Goal: Task Accomplishment & Management: Manage account settings

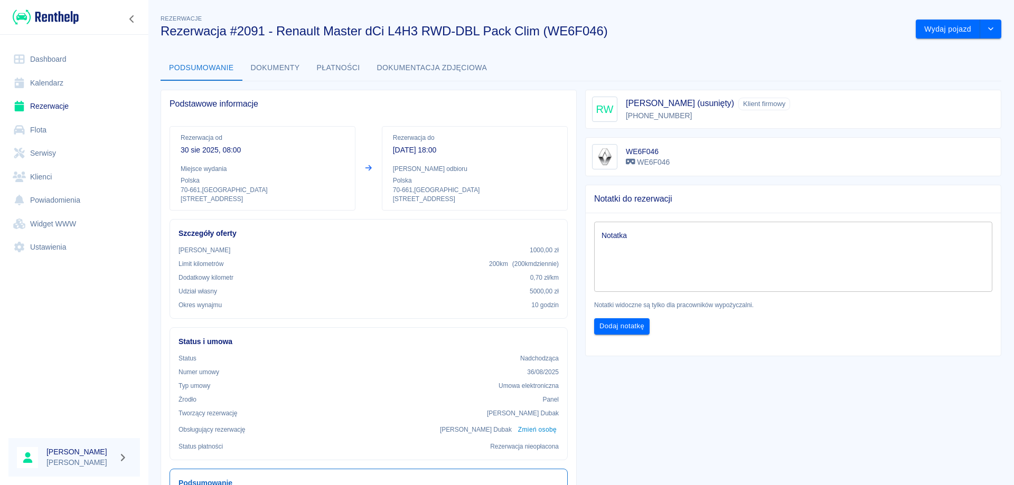
click at [54, 103] on link "Rezerwacje" at bounding box center [74, 107] width 132 height 24
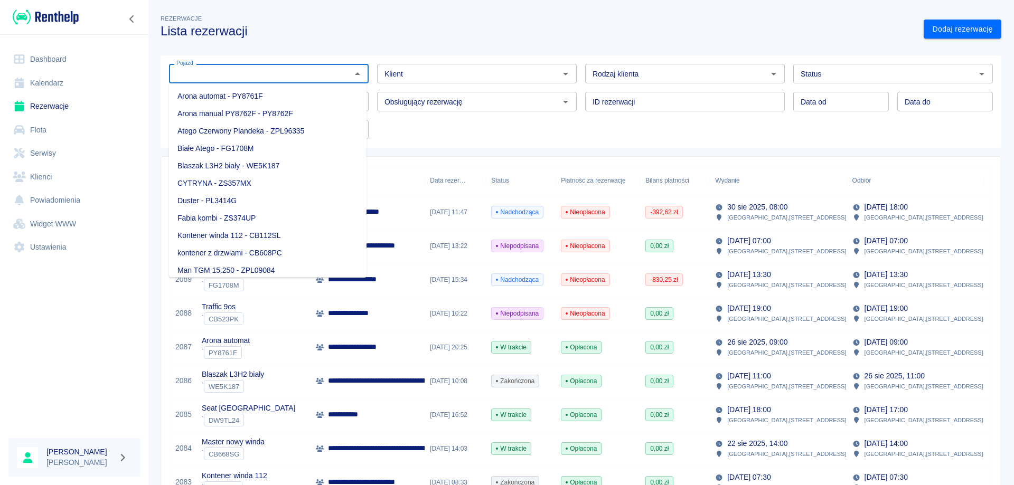
click at [301, 71] on input "Pojazd" at bounding box center [260, 73] width 176 height 13
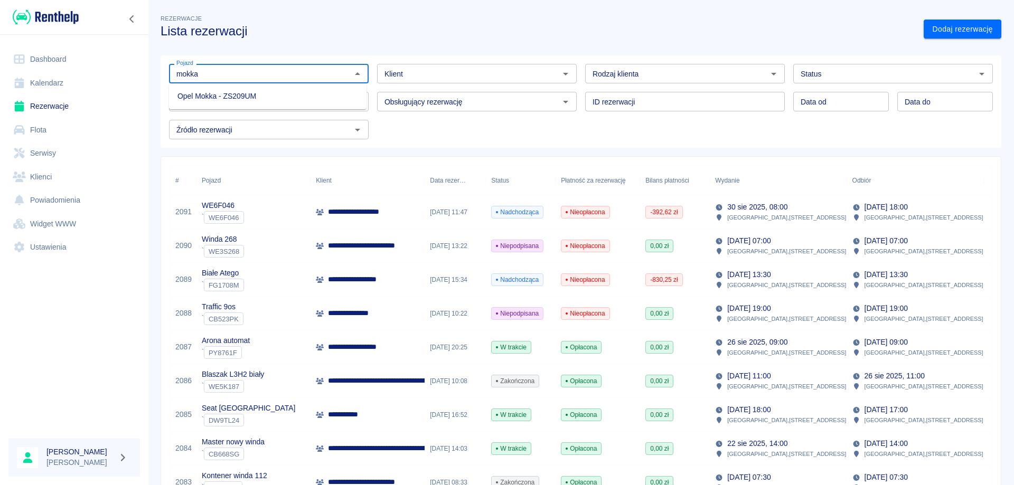
click at [271, 92] on li "Opel Mokka - ZS209UM" at bounding box center [268, 96] width 198 height 17
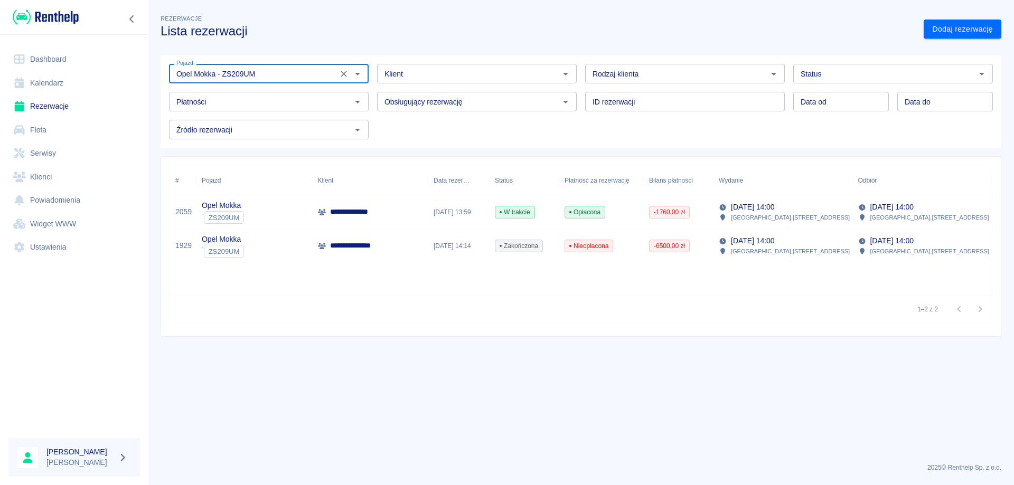
type input "Opel Mokka - ZS209UM"
click at [354, 212] on p "**********" at bounding box center [356, 212] width 52 height 11
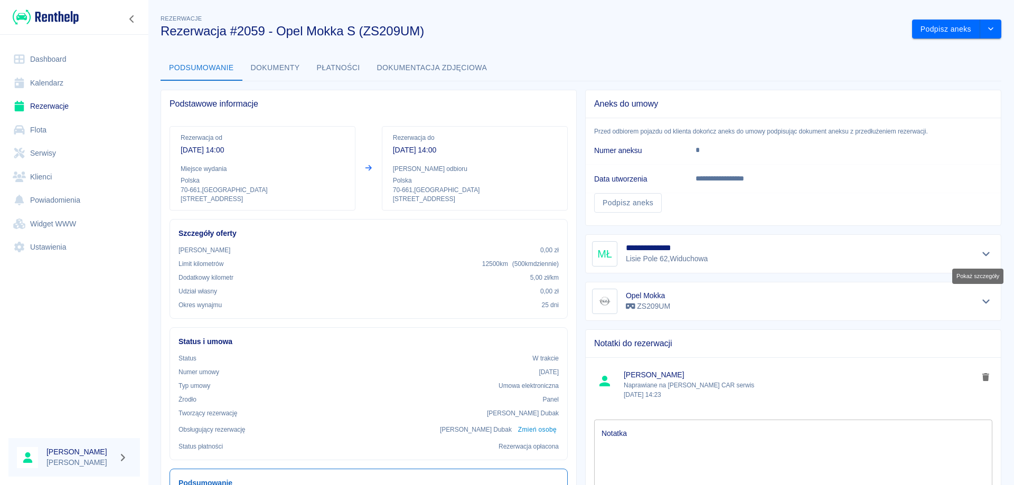
click at [978, 259] on button "Pokaż szczegóły" at bounding box center [986, 254] width 17 height 15
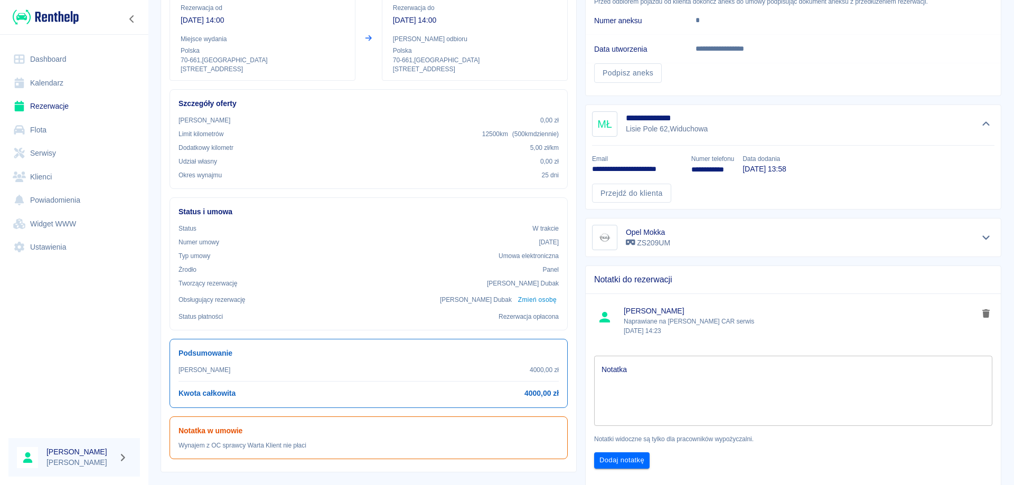
scroll to position [158, 0]
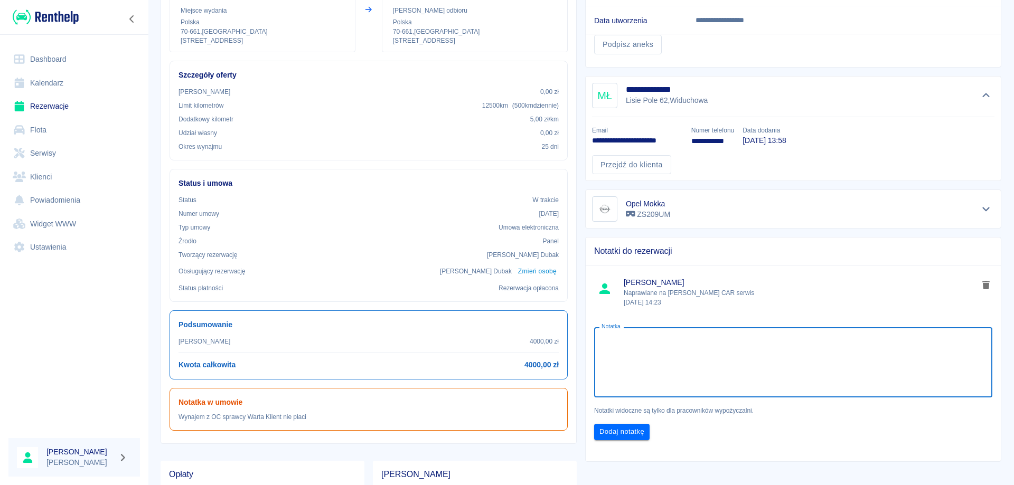
click at [713, 358] on textarea "Notatka" at bounding box center [793, 362] width 383 height 53
type textarea "warta w202508050528-01"
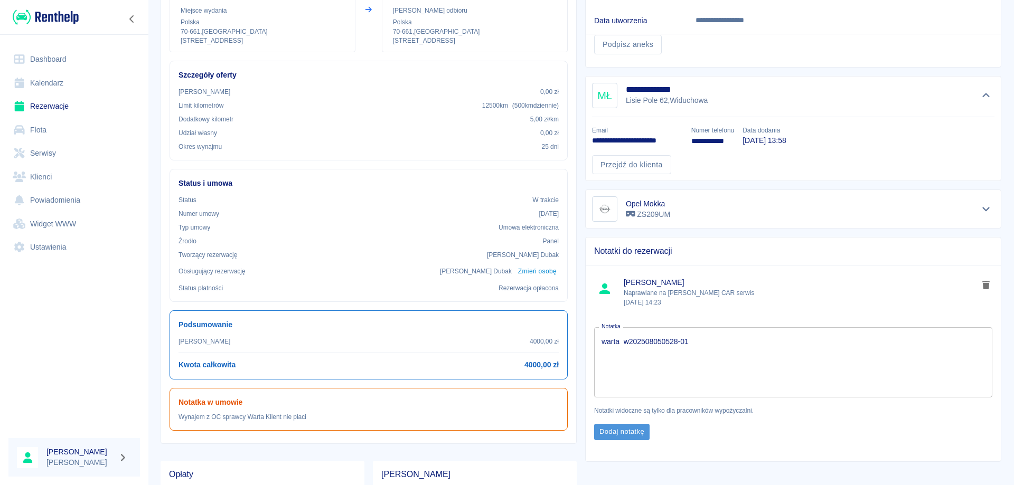
click at [601, 428] on button "Dodaj notatkę" at bounding box center [621, 432] width 55 height 16
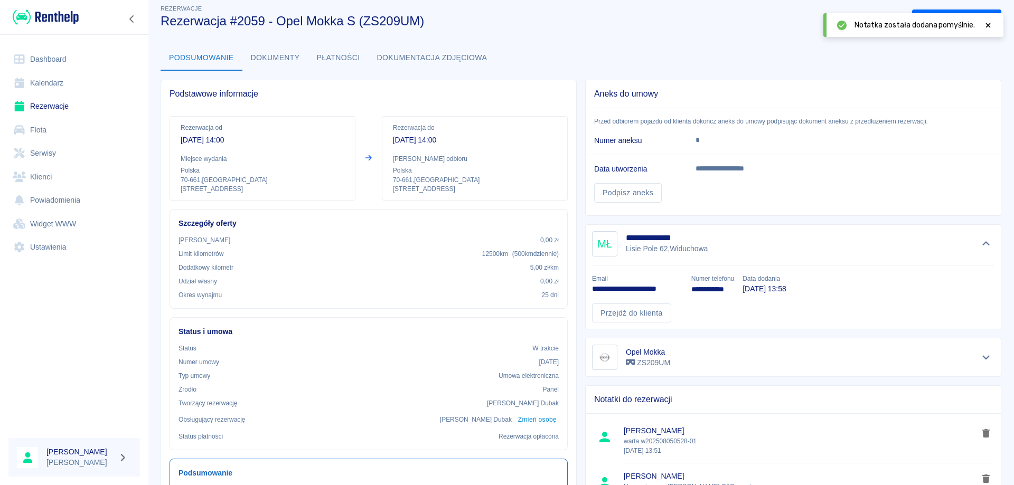
scroll to position [0, 0]
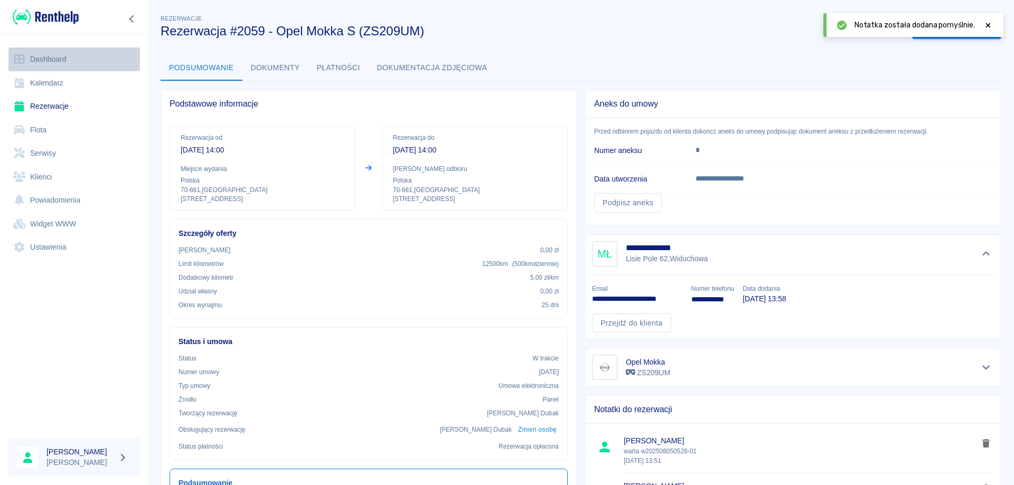
click at [52, 51] on link "Dashboard" at bounding box center [74, 60] width 132 height 24
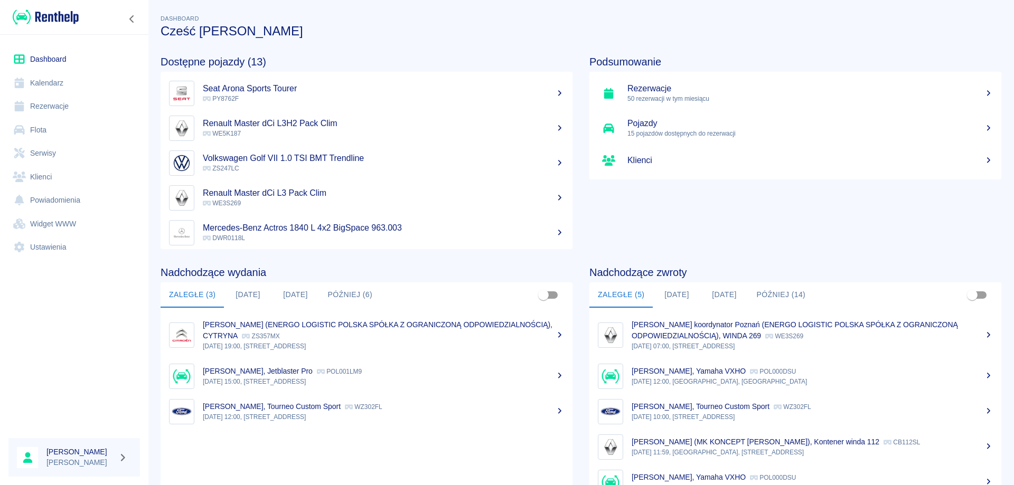
click at [670, 294] on button "[DATE]" at bounding box center [677, 295] width 48 height 25
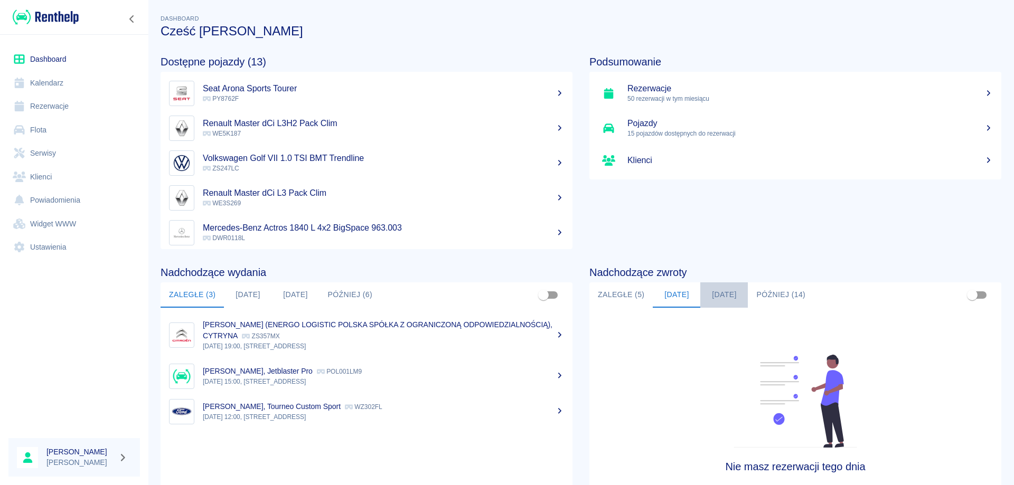
click at [721, 293] on button "[DATE]" at bounding box center [724, 295] width 48 height 25
click at [601, 293] on button "Zaległe (5)" at bounding box center [620, 295] width 63 height 25
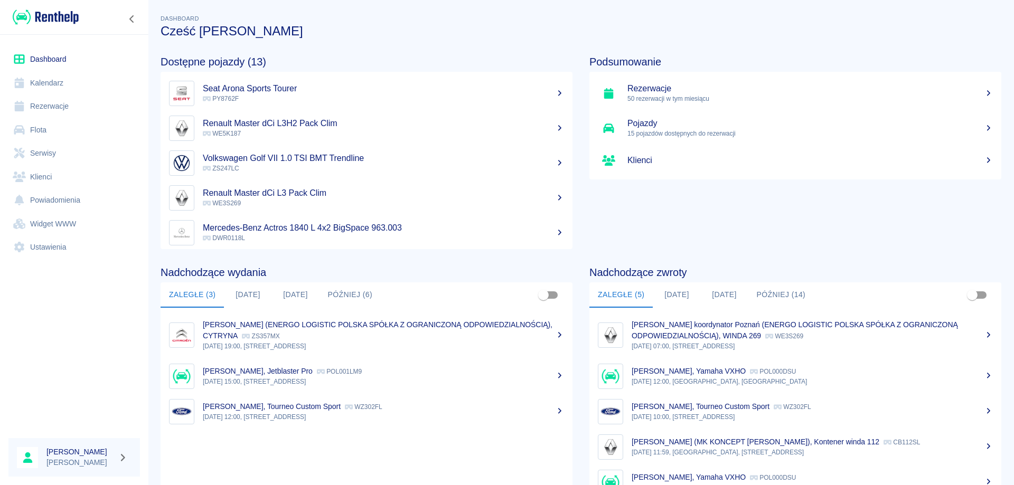
click at [690, 340] on div "[PERSON_NAME] koordynator Poznań (ENERGO LOGISTIC POLSKA SPÓŁKA Z OGRANICZONĄ O…" at bounding box center [812, 331] width 361 height 22
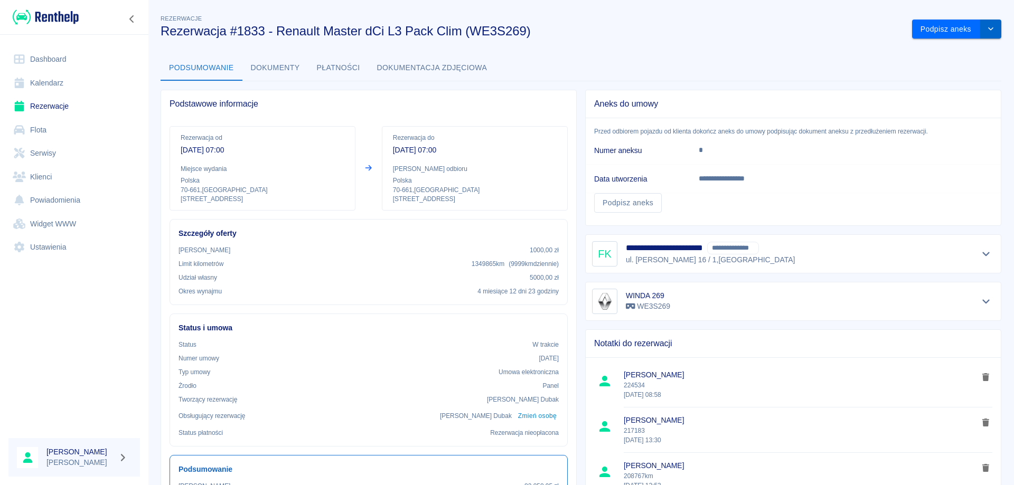
click at [987, 29] on icon "drop-down" at bounding box center [991, 28] width 8 height 7
click at [928, 32] on button "Podpisz aneks" at bounding box center [946, 30] width 68 height 20
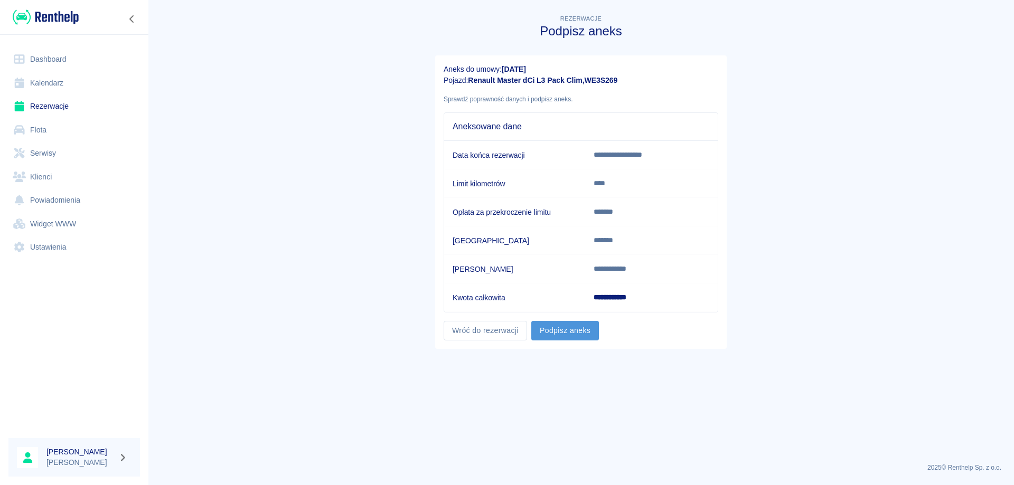
click at [538, 332] on button "Podpisz aneks" at bounding box center [565, 331] width 68 height 20
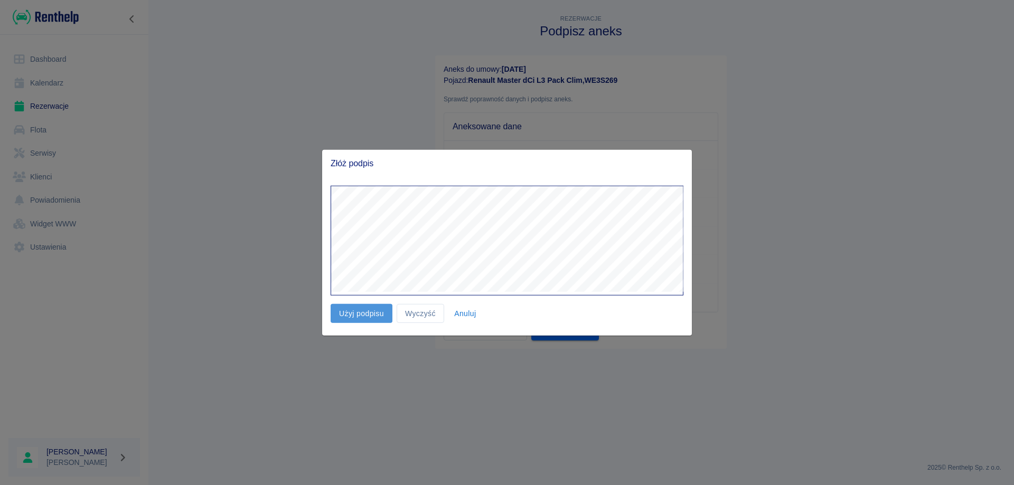
click at [335, 312] on button "Użyj podpisu" at bounding box center [362, 314] width 62 height 20
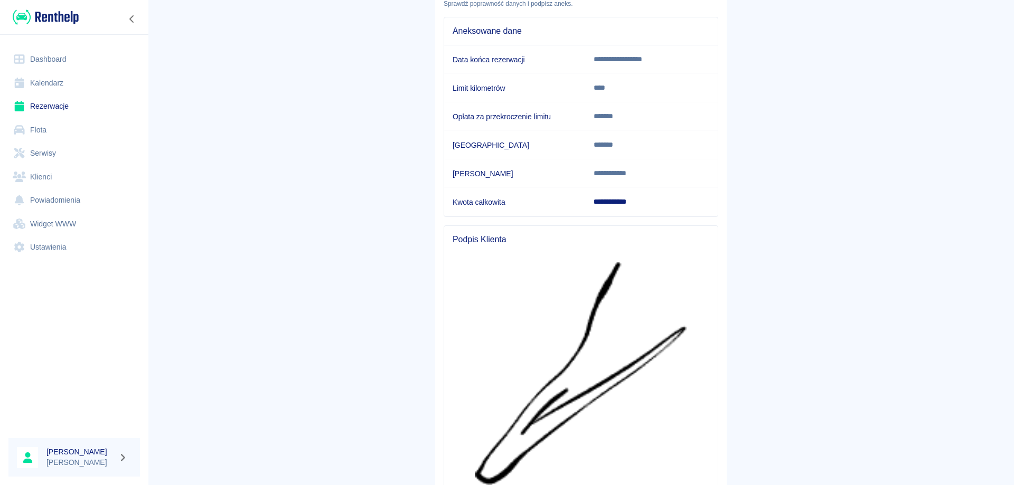
scroll to position [203, 0]
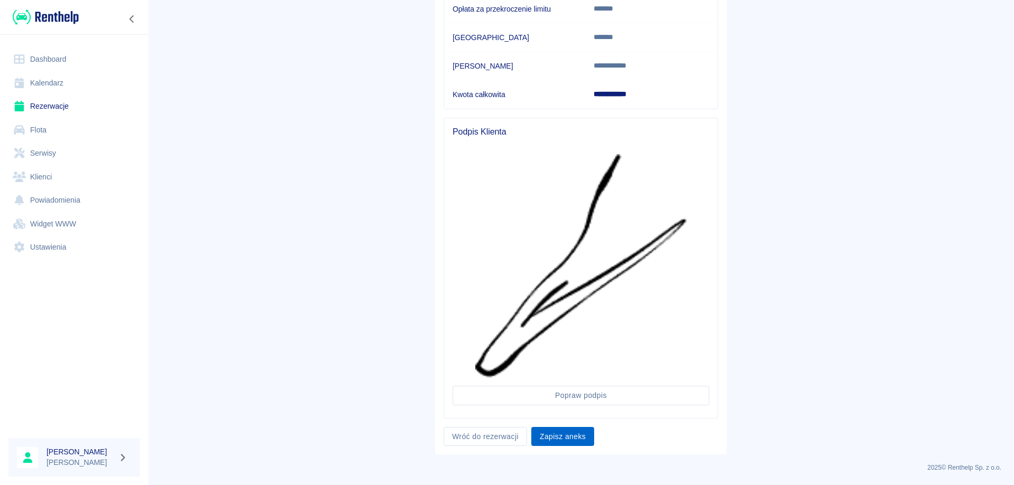
click at [548, 438] on button "Zapisz aneks" at bounding box center [562, 437] width 63 height 20
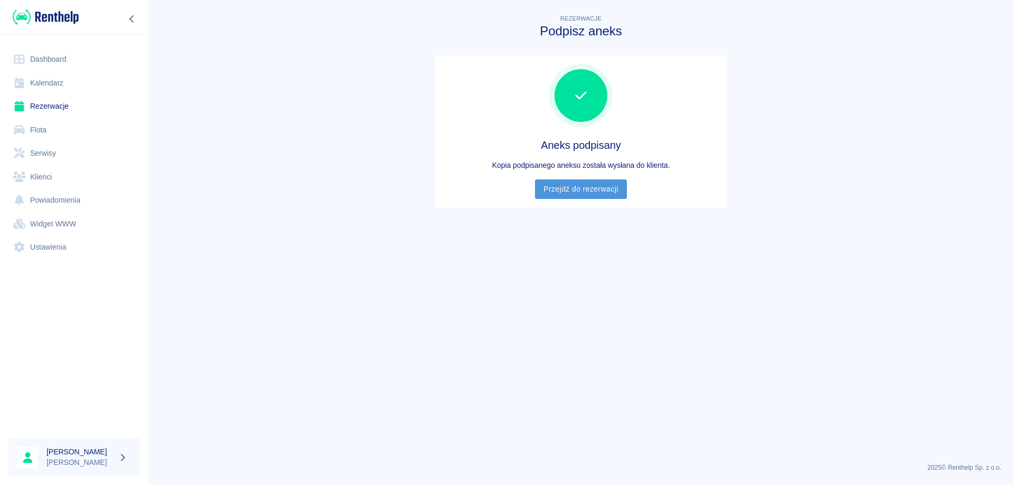
click at [610, 193] on link "Przejdź do rezerwacji" at bounding box center [580, 190] width 91 height 20
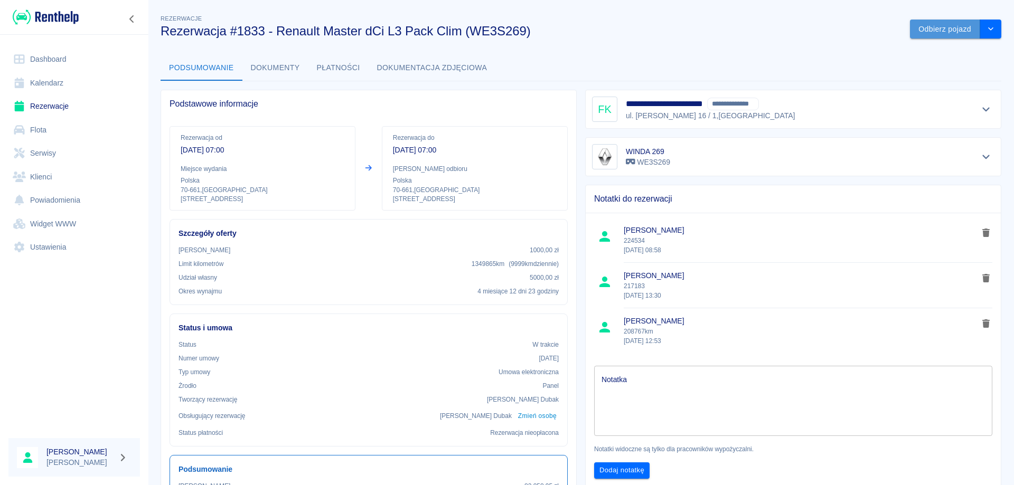
click at [952, 30] on button "Odbierz pojazd" at bounding box center [945, 30] width 70 height 20
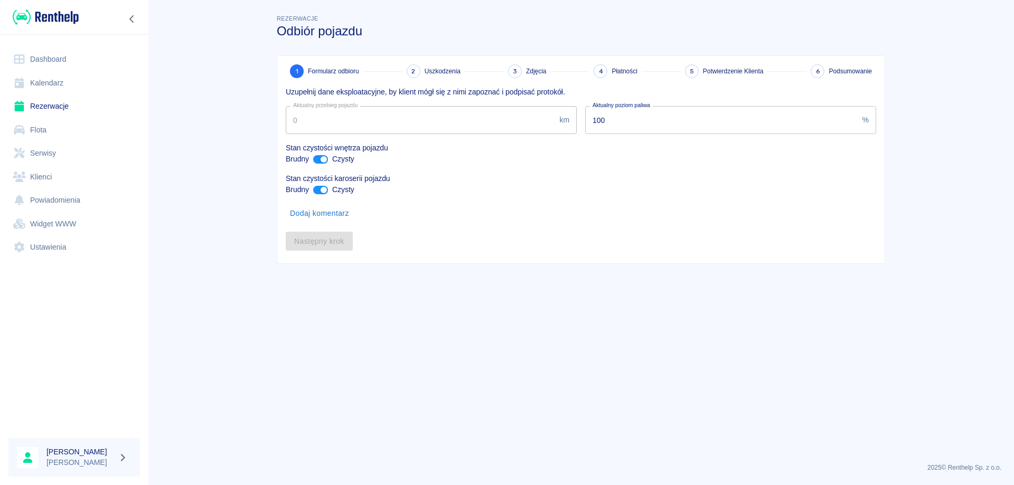
type input "233517"
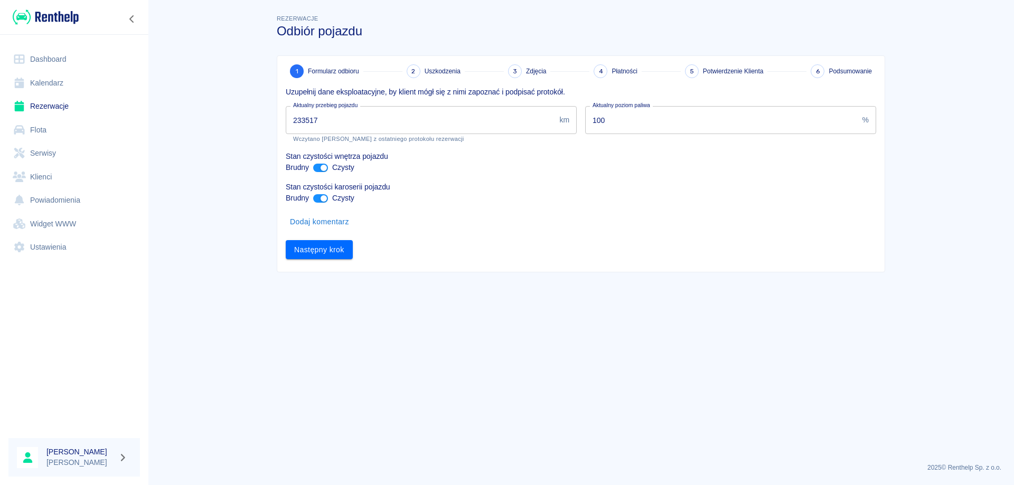
click at [315, 168] on input "ant design" at bounding box center [323, 168] width 25 height 8
checkbox input "false"
click at [314, 198] on input "ant design" at bounding box center [323, 198] width 25 height 8
checkbox input "false"
click at [314, 252] on button "Następny krok" at bounding box center [319, 250] width 67 height 20
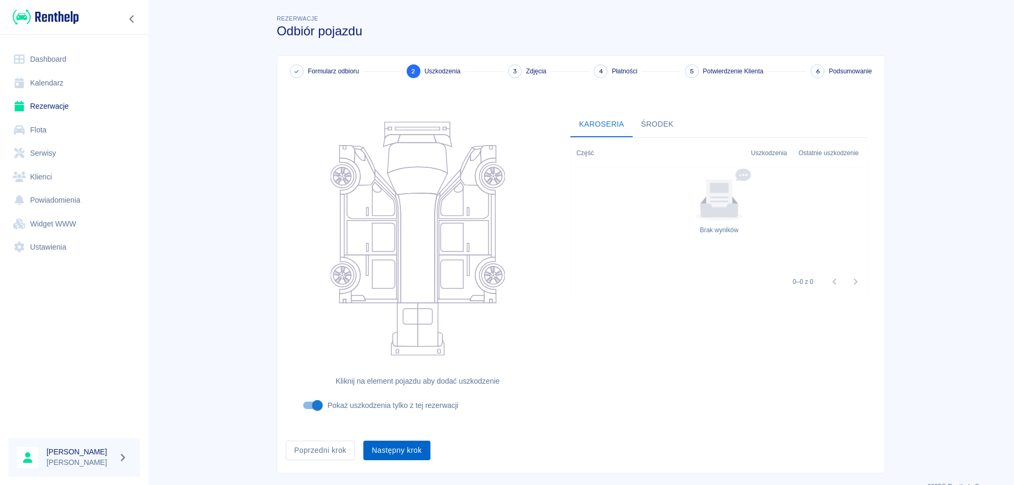
click at [392, 446] on button "Następny krok" at bounding box center [396, 451] width 67 height 20
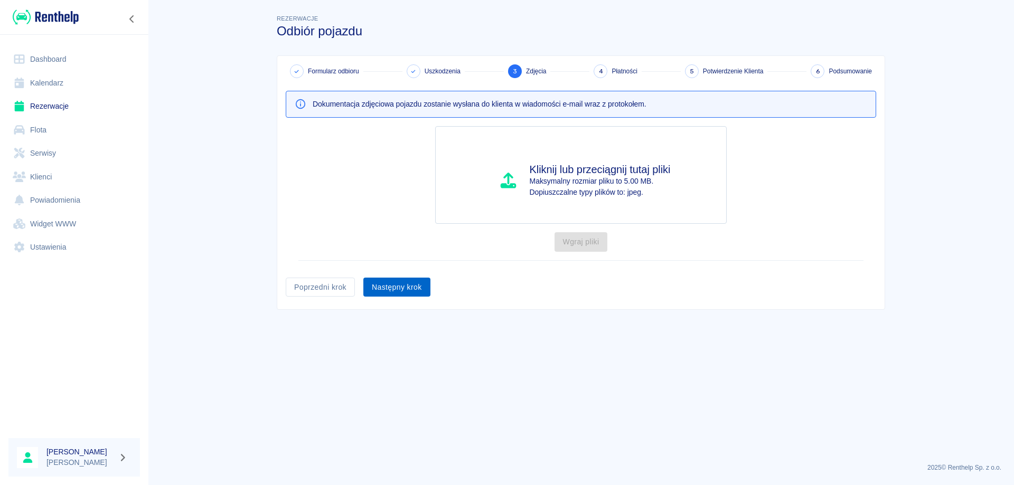
click at [400, 292] on button "Następny krok" at bounding box center [396, 288] width 67 height 20
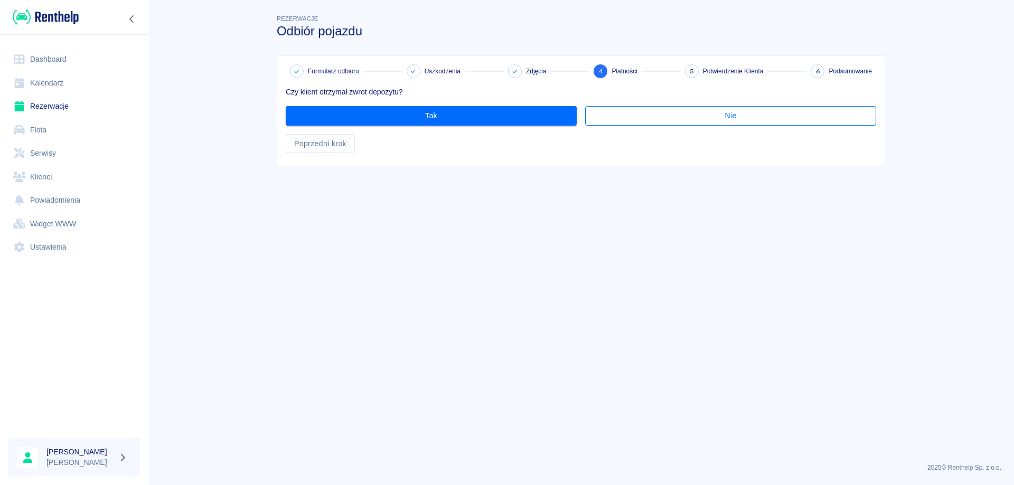
click at [644, 111] on button "Nie" at bounding box center [730, 116] width 291 height 20
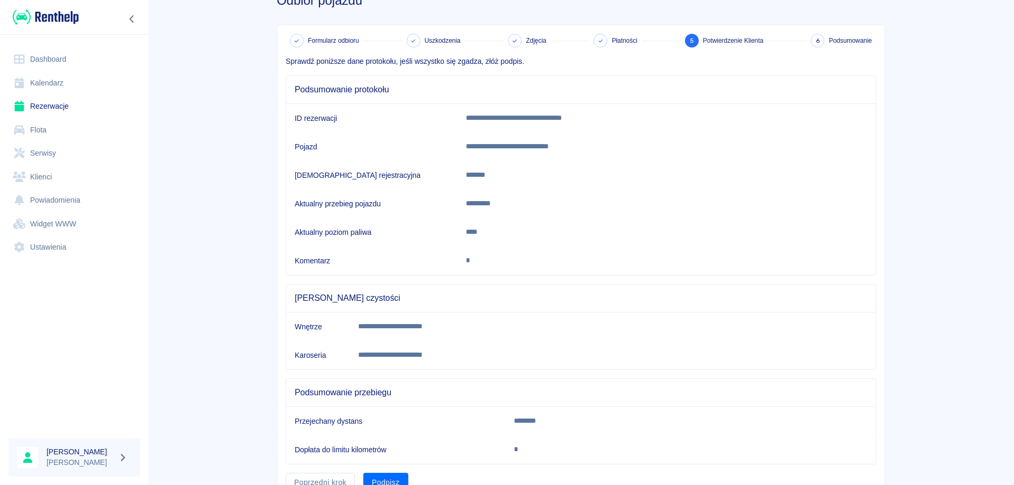
scroll to position [82, 0]
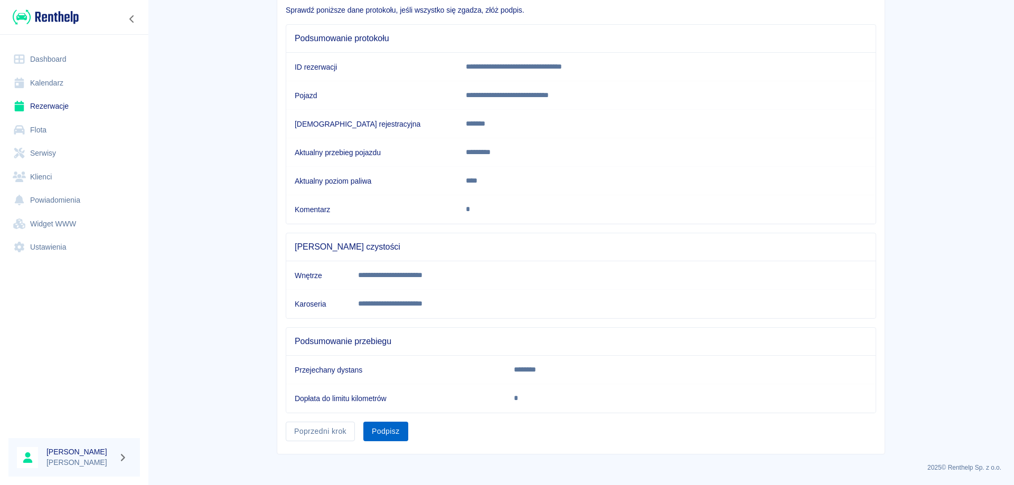
click at [371, 435] on button "Podpisz" at bounding box center [385, 432] width 45 height 20
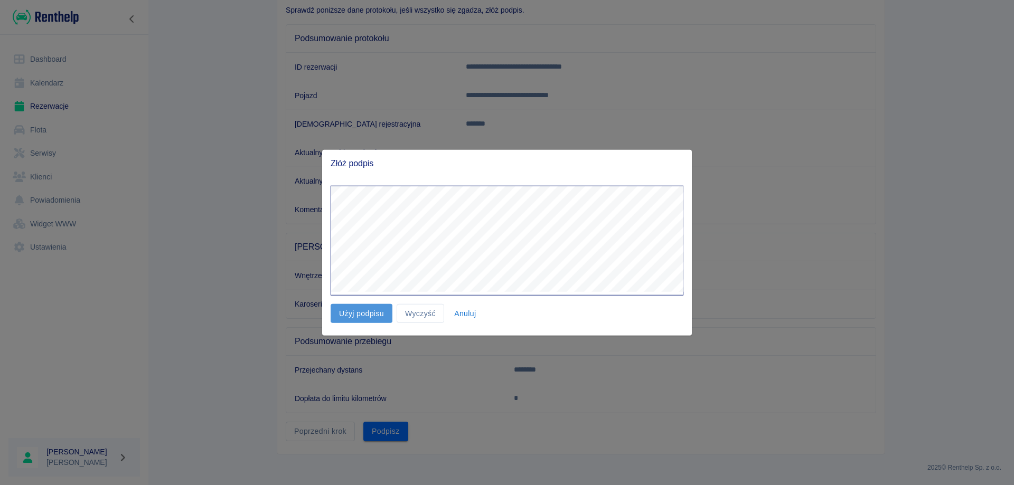
click at [353, 320] on button "Użyj podpisu" at bounding box center [362, 314] width 62 height 20
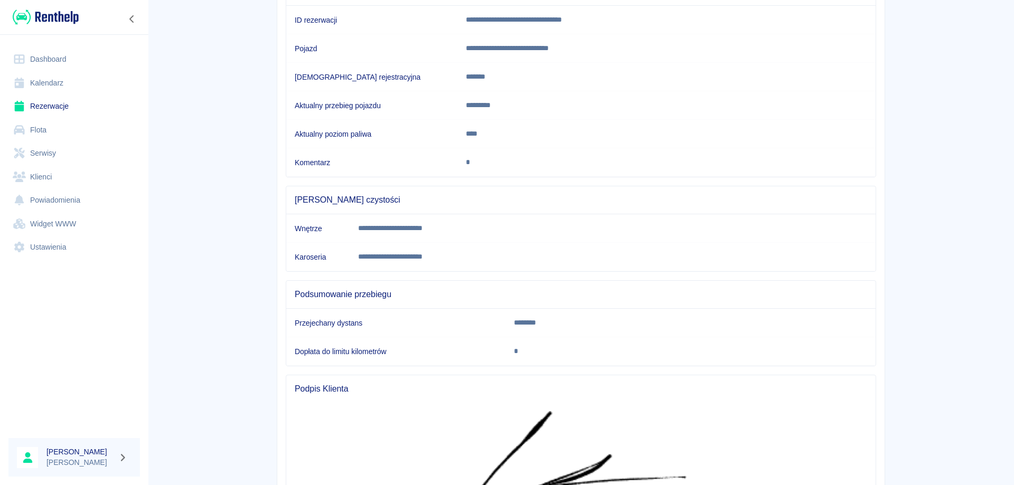
scroll to position [267, 0]
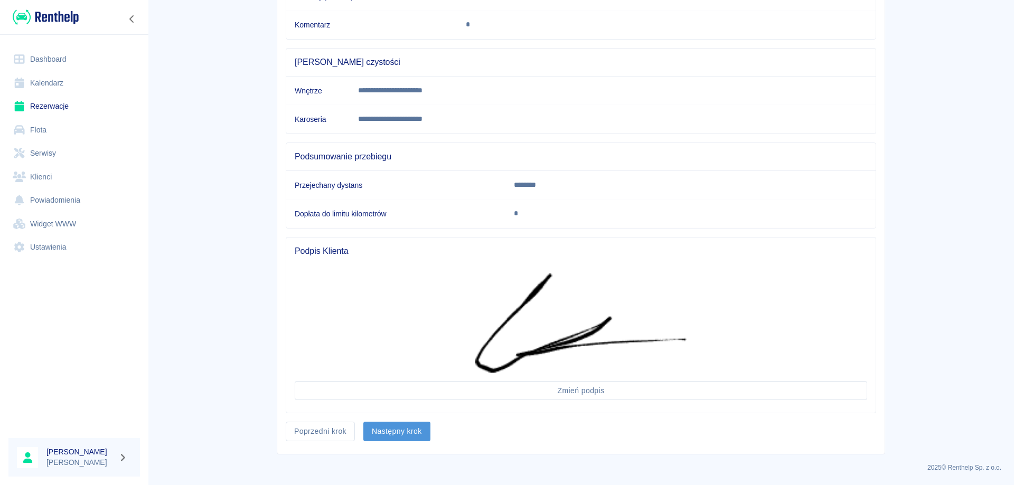
click at [388, 438] on button "Następny krok" at bounding box center [396, 432] width 67 height 20
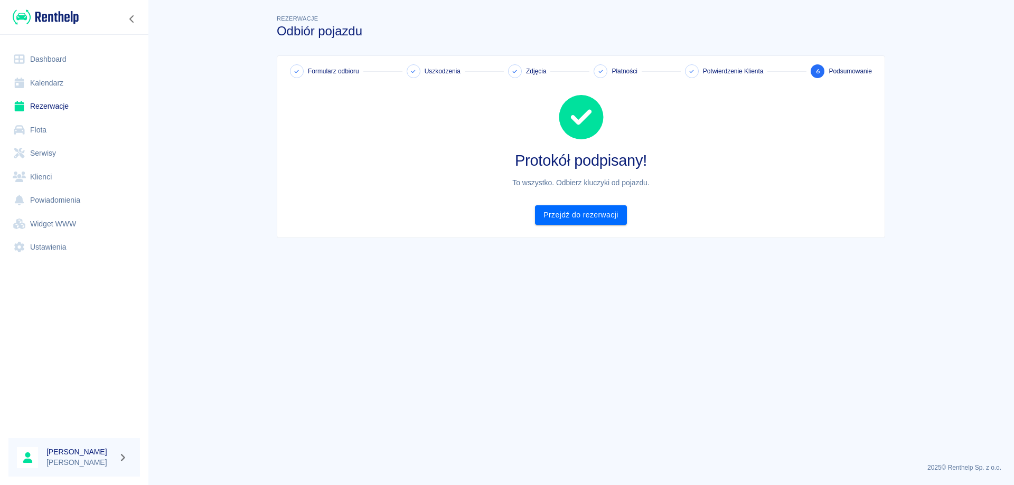
scroll to position [0, 0]
click at [546, 212] on link "Przejdź do rezerwacji" at bounding box center [580, 215] width 91 height 20
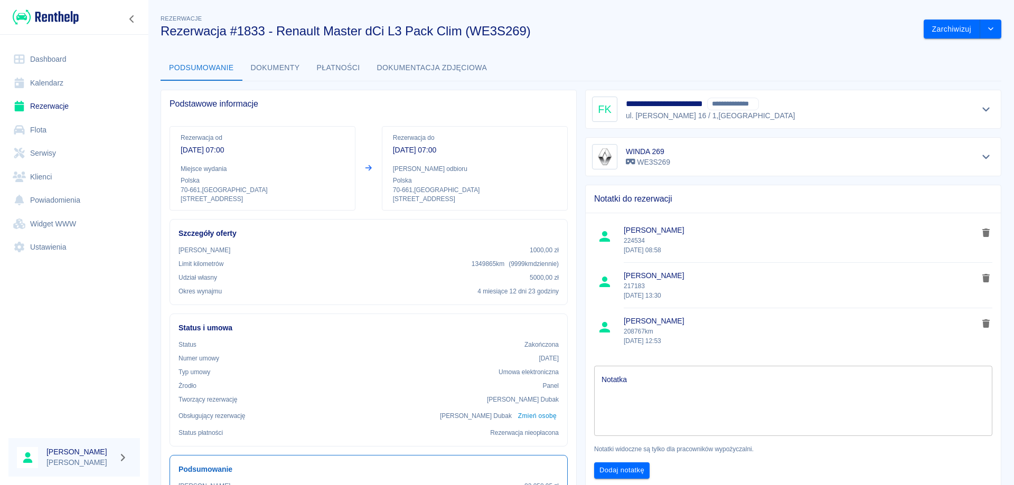
click at [59, 62] on link "Dashboard" at bounding box center [74, 60] width 132 height 24
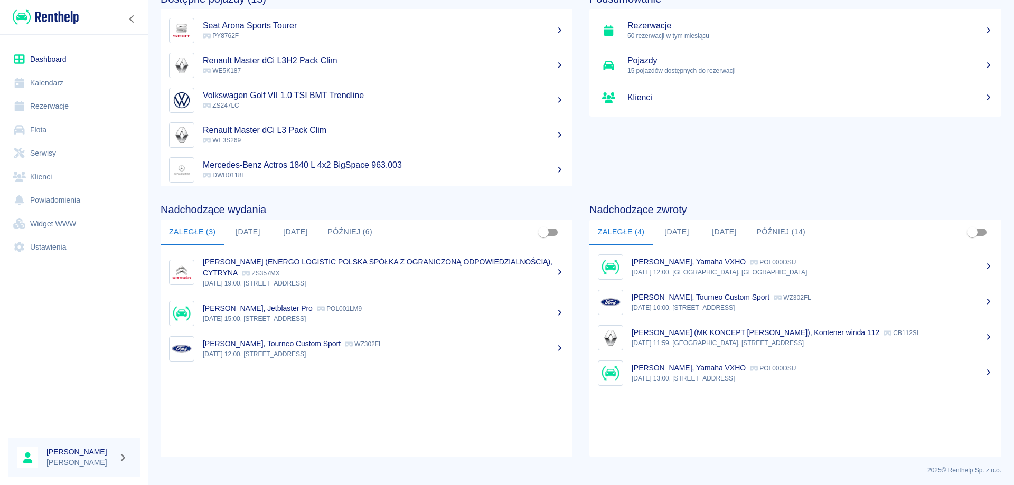
scroll to position [65, 0]
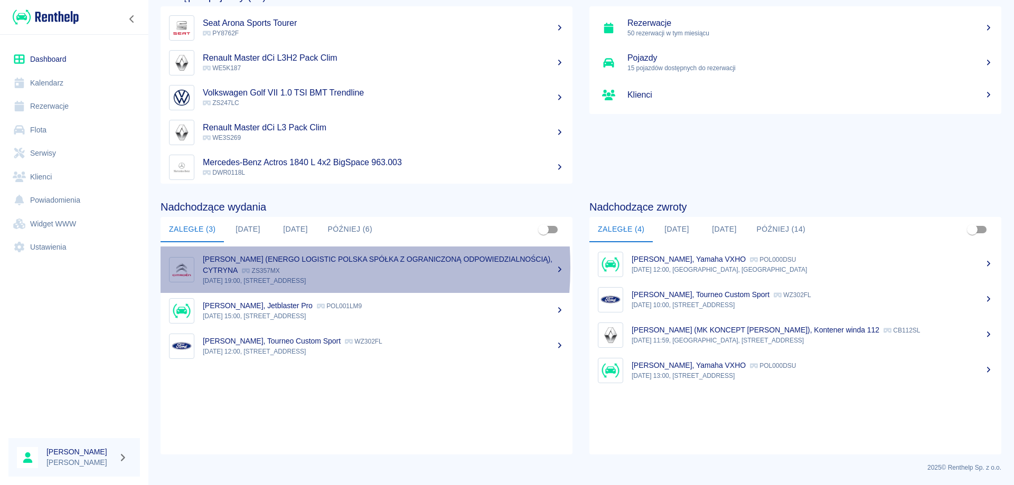
click at [237, 267] on p "[PERSON_NAME] (ENERGO LOGISTIC POLSKA SPÓŁKA Z OGRANICZONĄ ODPOWIEDZIALNOŚCIĄ),…" at bounding box center [378, 265] width 350 height 20
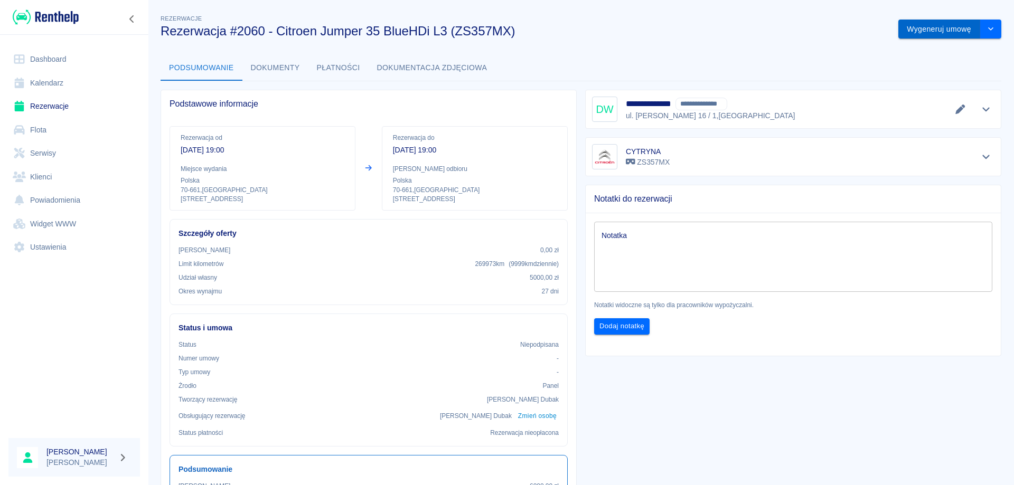
click at [946, 31] on button "Wygeneruj umowę" at bounding box center [939, 30] width 82 height 20
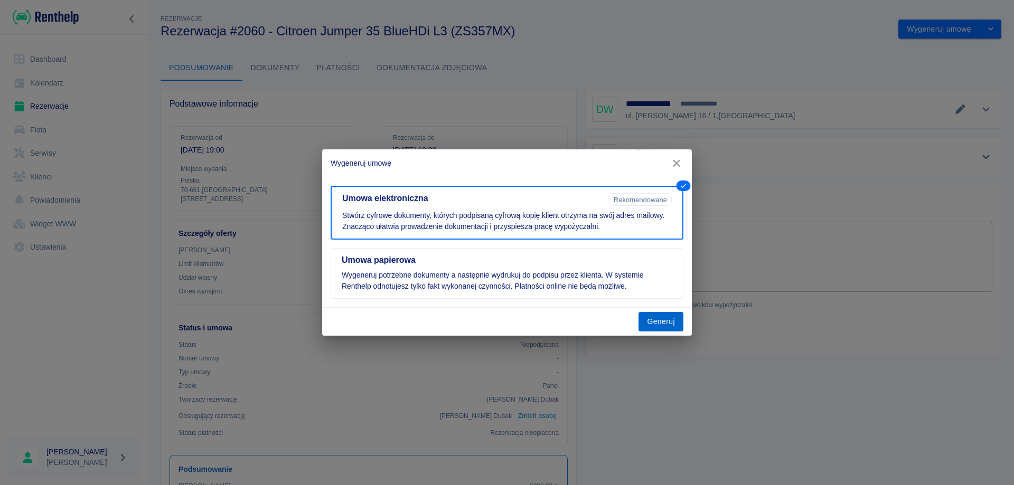
click at [659, 328] on button "Generuj" at bounding box center [661, 322] width 45 height 20
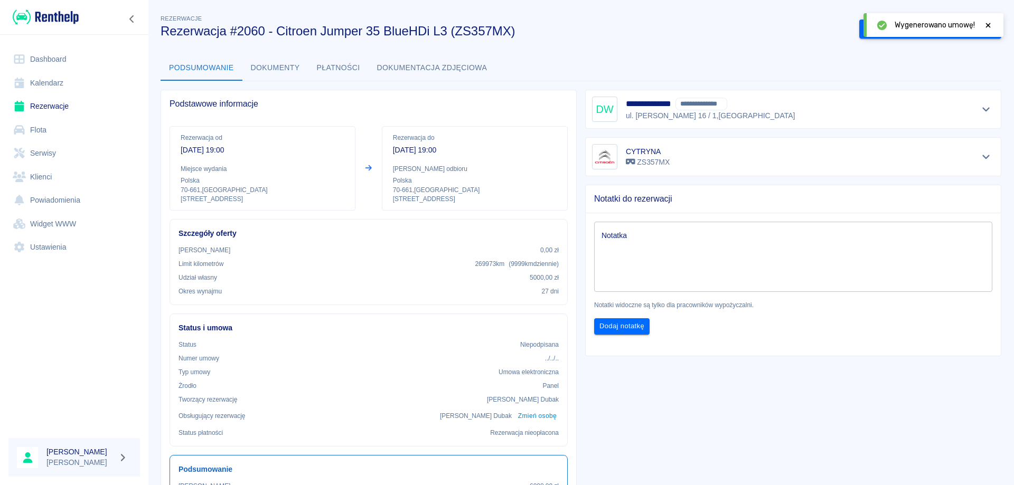
click at [989, 26] on icon at bounding box center [988, 25] width 5 height 5
click at [914, 29] on button "Podpisz umowę elektroniczną" at bounding box center [919, 30] width 121 height 20
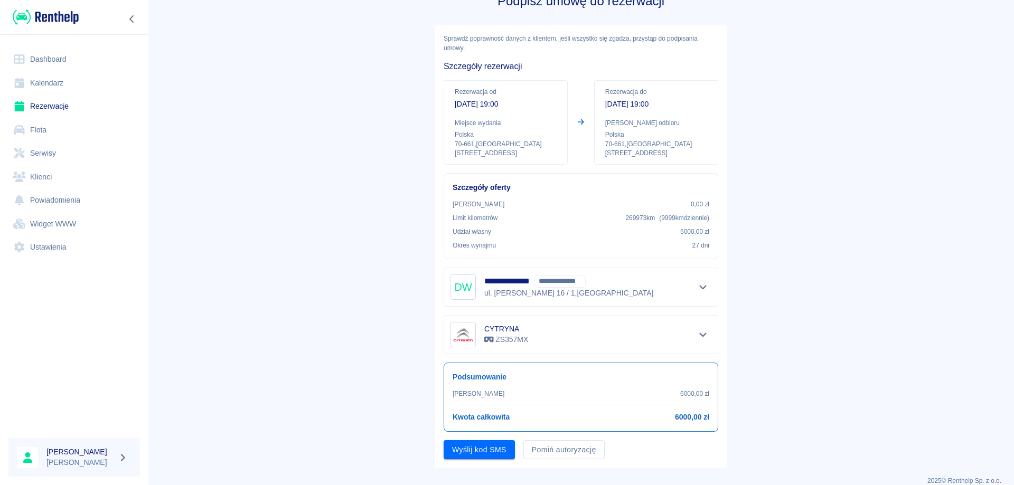
scroll to position [43, 0]
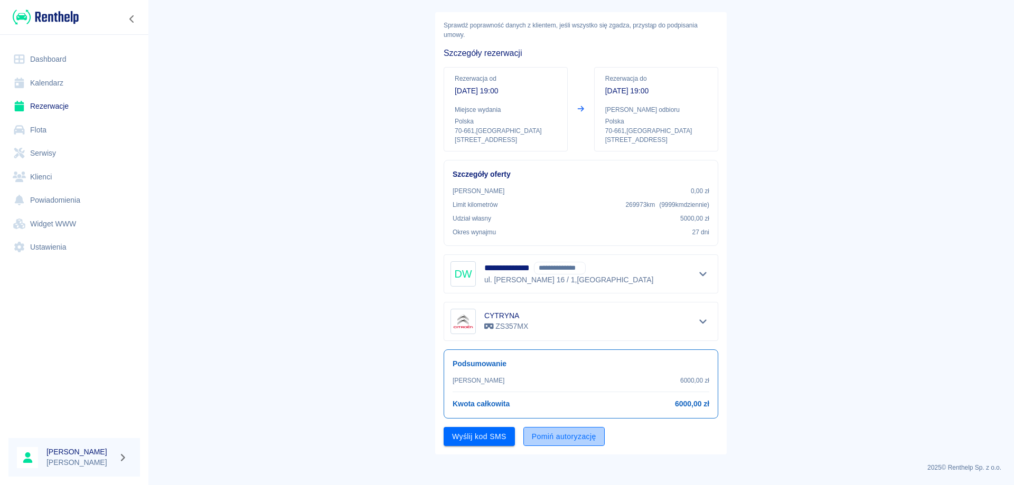
click at [546, 436] on button "Pomiń autoryzację" at bounding box center [563, 437] width 81 height 20
click at [467, 445] on button "Podpisz umowę" at bounding box center [480, 437] width 72 height 20
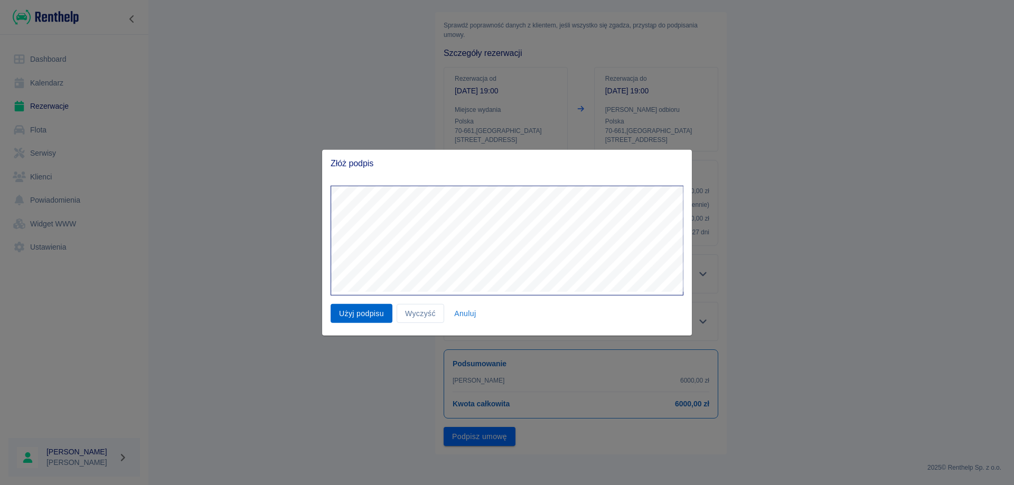
click at [367, 312] on button "Użyj podpisu" at bounding box center [362, 314] width 62 height 20
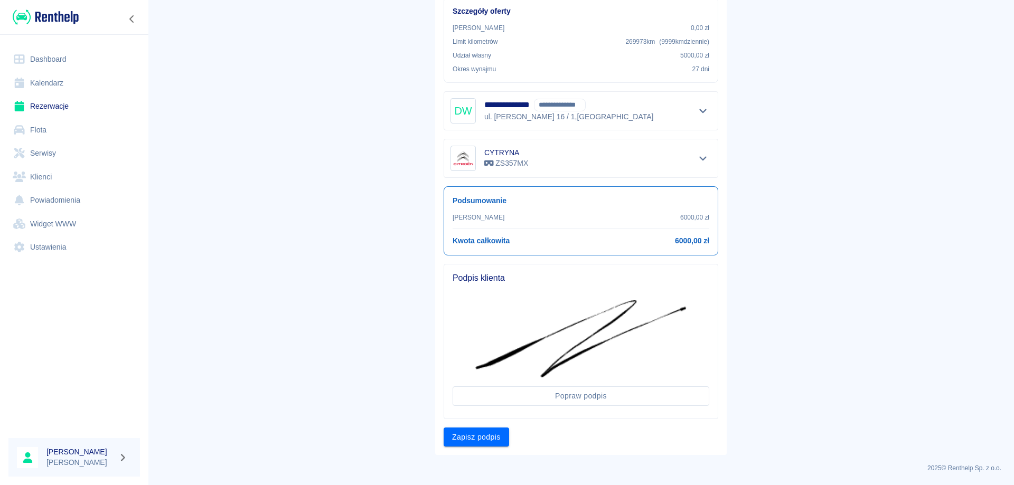
scroll to position [207, 0]
click at [471, 442] on button "Zapisz podpis" at bounding box center [476, 437] width 65 height 20
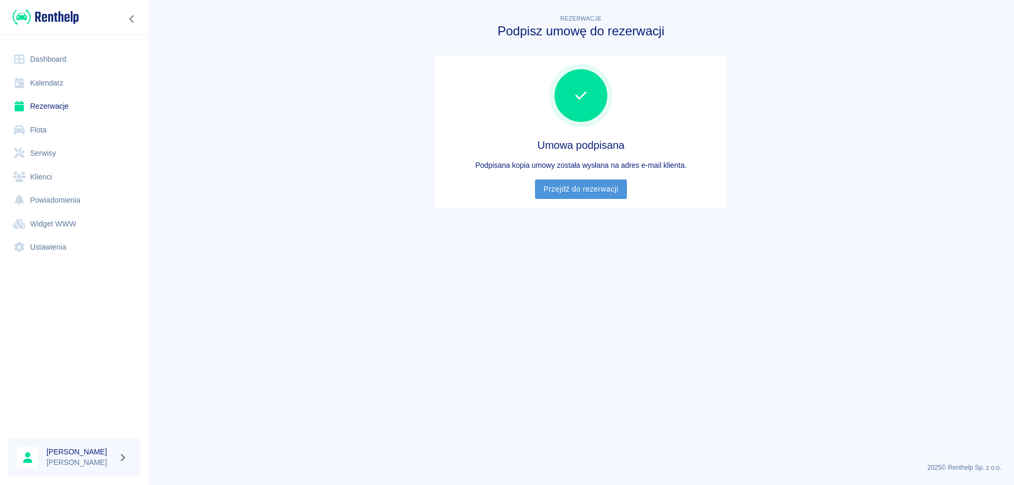
click at [568, 188] on link "Przejdź do rezerwacji" at bounding box center [580, 190] width 91 height 20
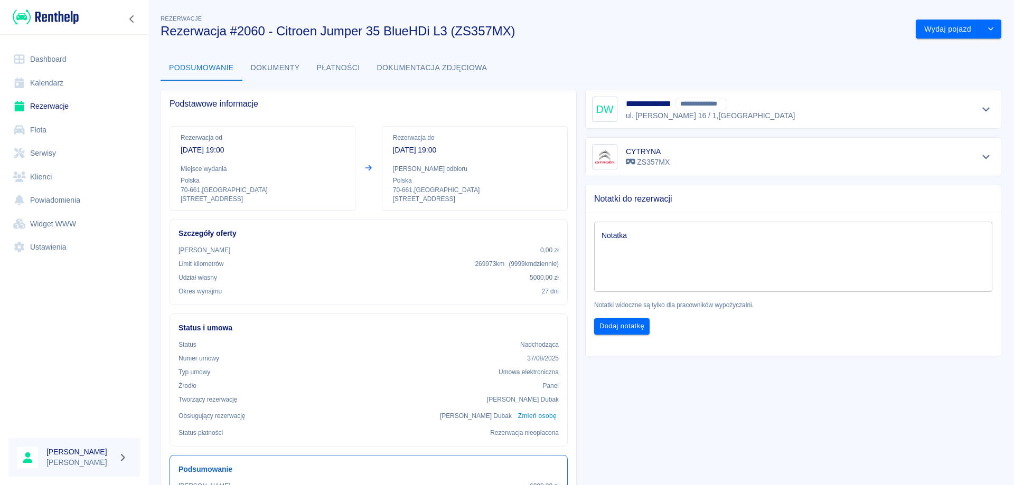
click at [36, 107] on link "Rezerwacje" at bounding box center [74, 107] width 132 height 24
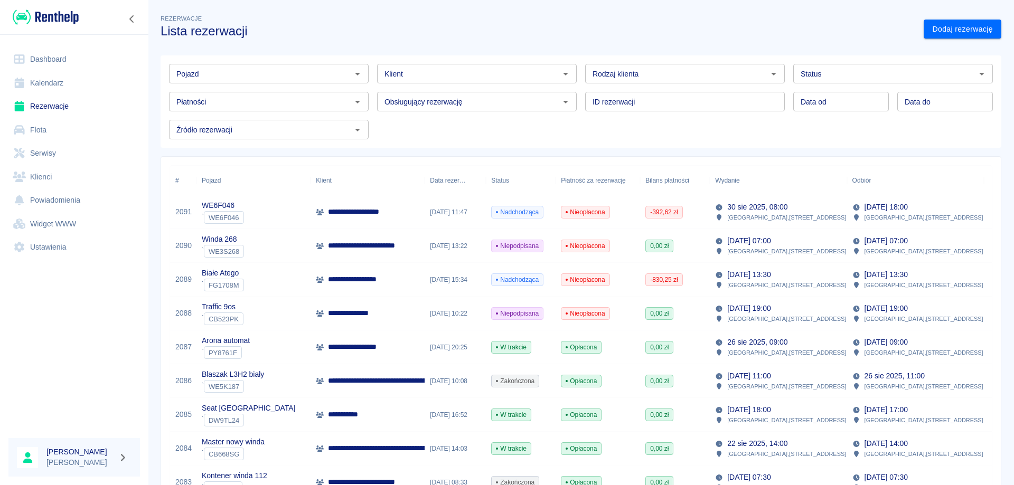
click at [353, 209] on p "**********" at bounding box center [362, 212] width 69 height 11
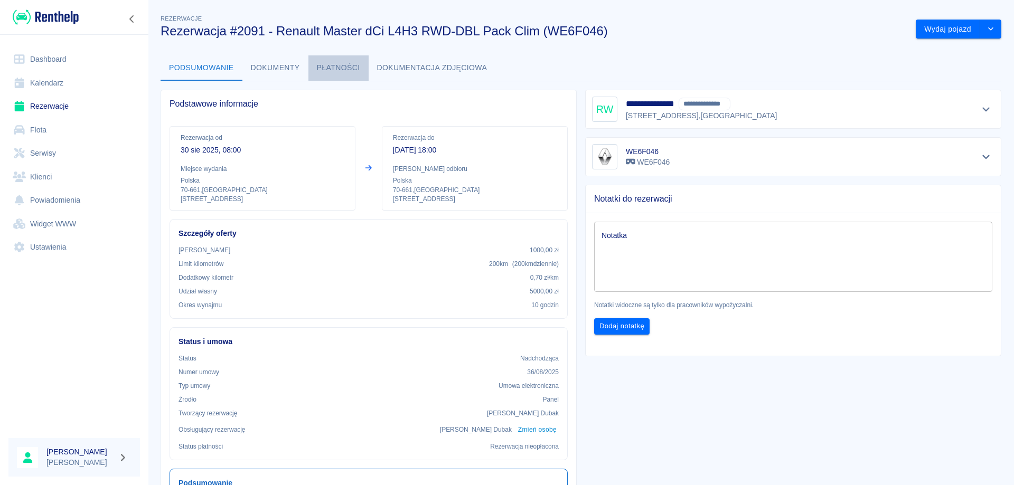
click at [327, 72] on button "Płatności" at bounding box center [338, 67] width 60 height 25
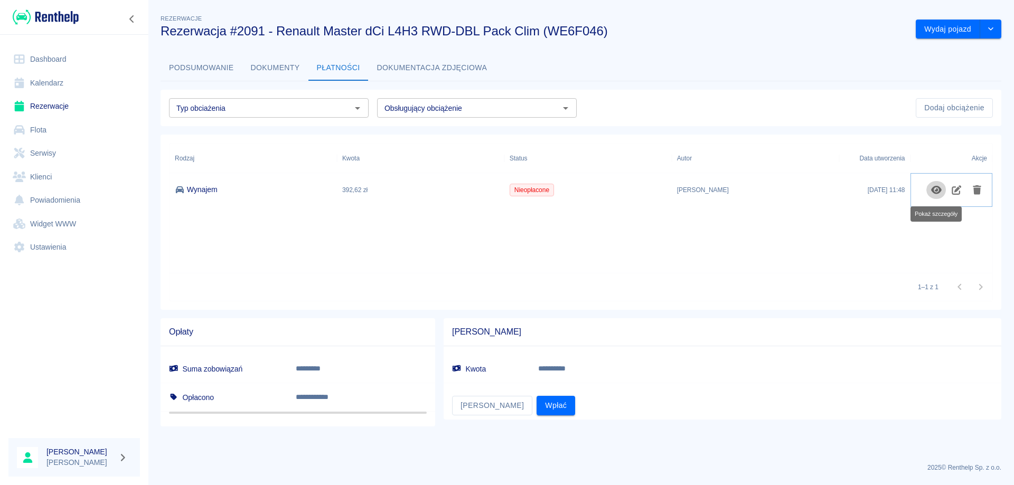
click at [938, 185] on icon "Pokaż szczegóły" at bounding box center [937, 190] width 12 height 10
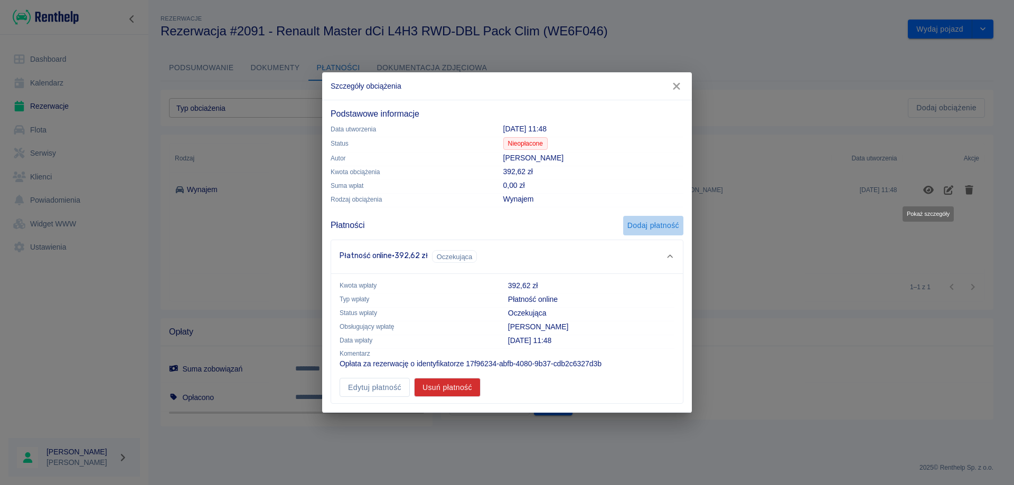
click at [670, 223] on button "Dodaj płatność" at bounding box center [653, 226] width 60 height 20
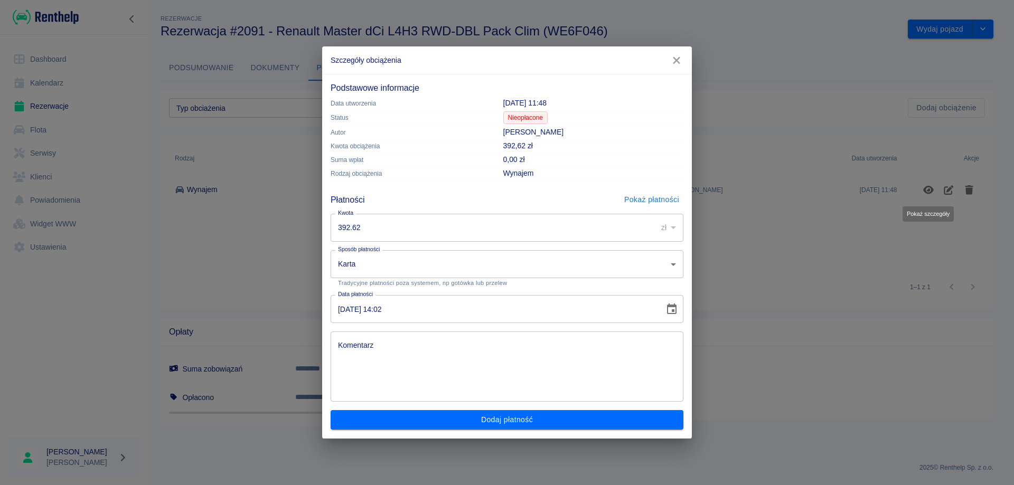
click at [371, 258] on body "**********" at bounding box center [507, 242] width 1014 height 485
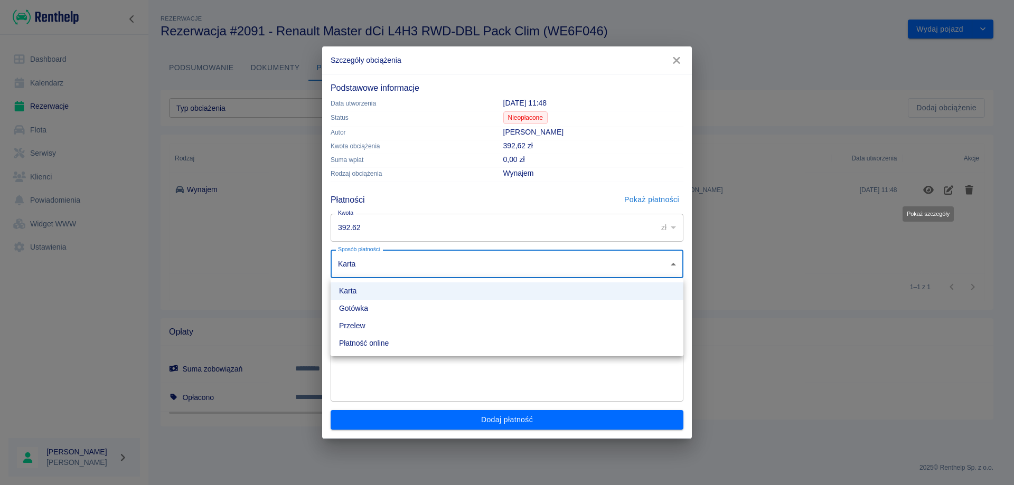
click at [364, 342] on li "Płatność online" at bounding box center [507, 343] width 353 height 17
type input "online"
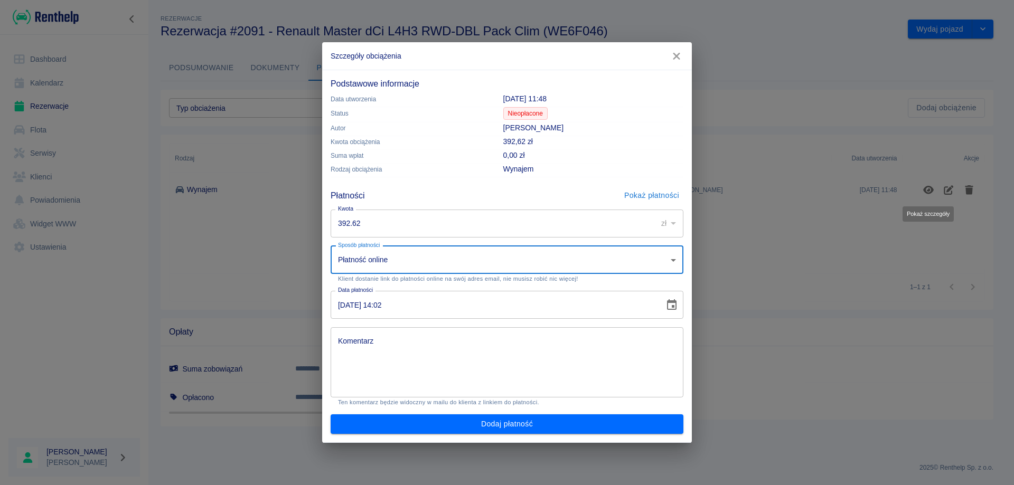
click at [363, 345] on textarea "Komentarz" at bounding box center [507, 362] width 338 height 53
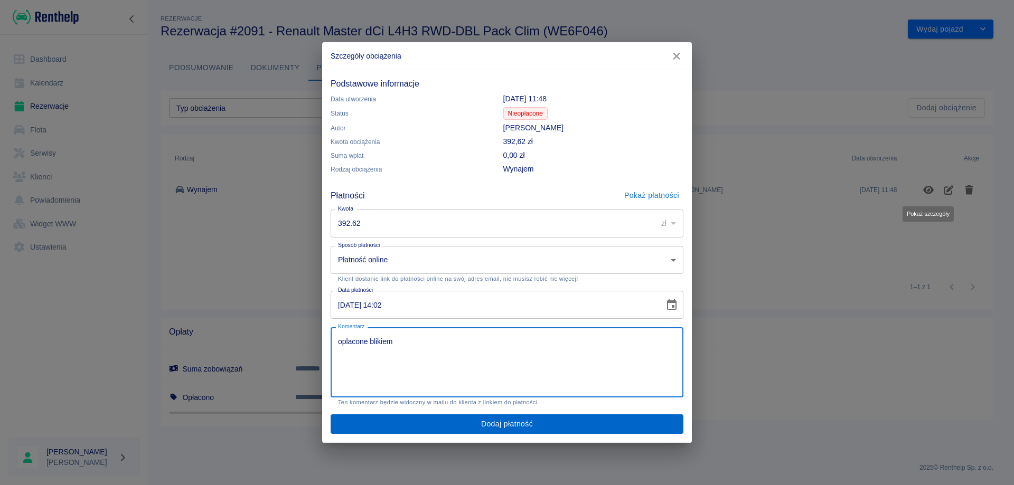
type textarea "oplacone blikiem"
click at [468, 425] on button "Dodaj płatność" at bounding box center [507, 425] width 353 height 20
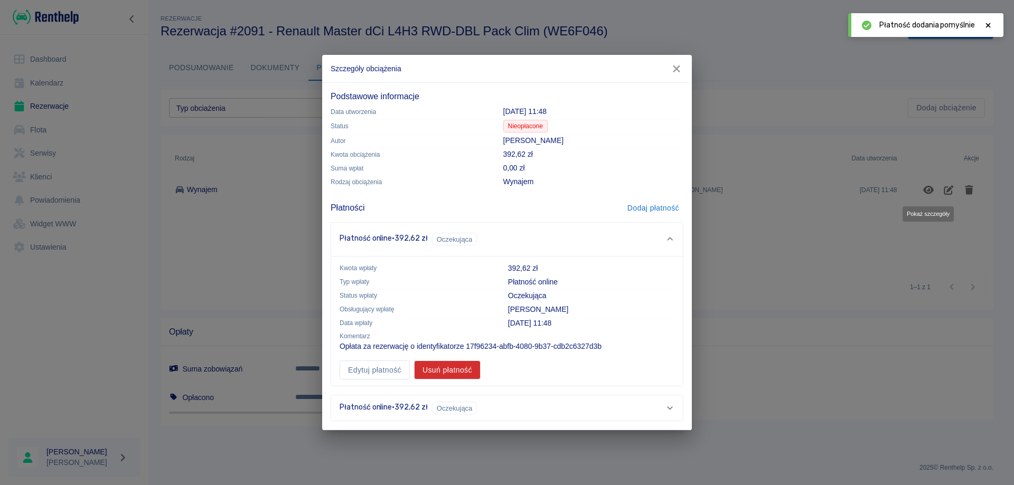
click at [672, 408] on icon at bounding box center [670, 408] width 10 height 7
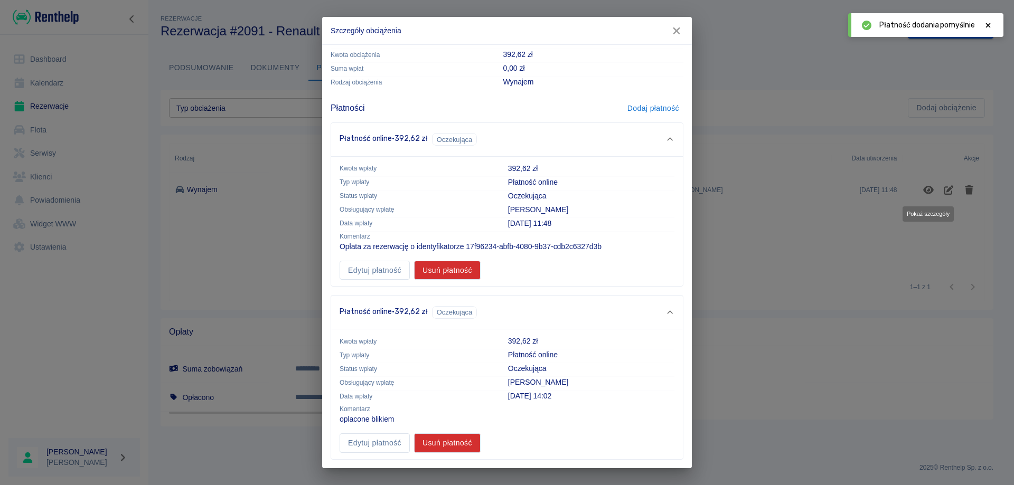
scroll to position [62, 0]
click at [437, 441] on button "Usuń płatność" at bounding box center [447, 443] width 67 height 20
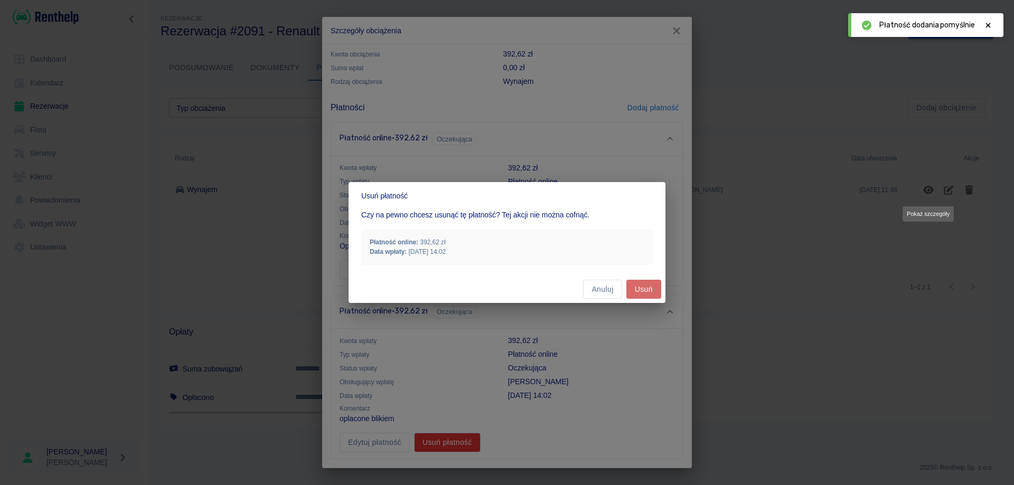
click at [648, 294] on button "Usuń" at bounding box center [643, 290] width 35 height 20
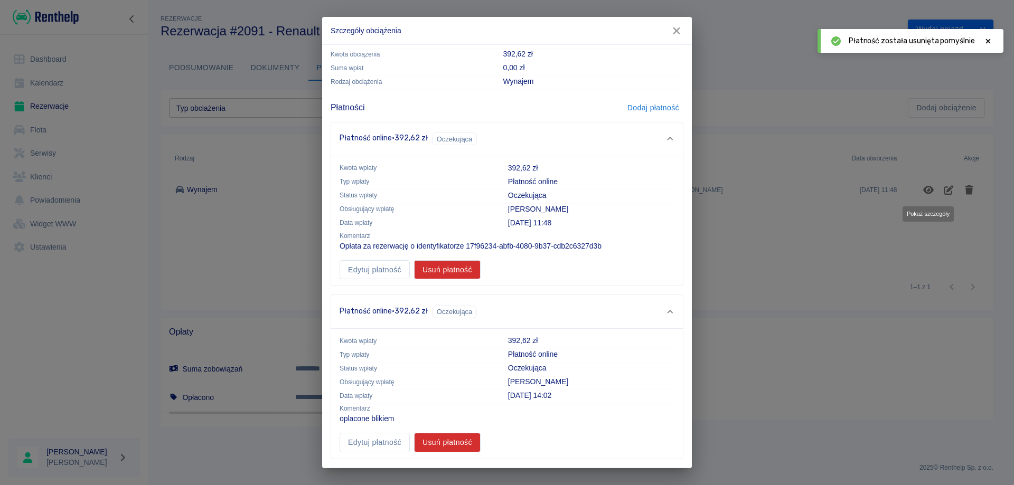
scroll to position [0, 0]
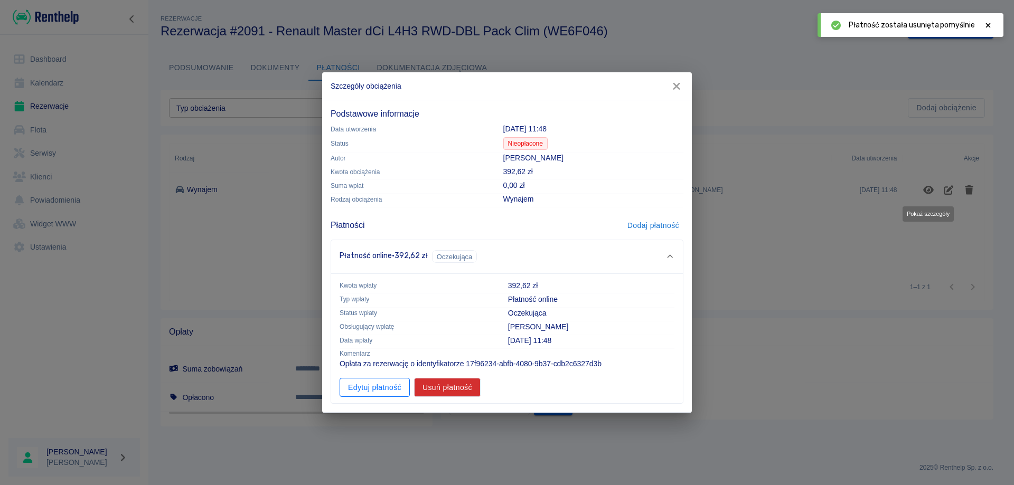
click at [370, 391] on button "Edytuj płatność" at bounding box center [375, 388] width 70 height 20
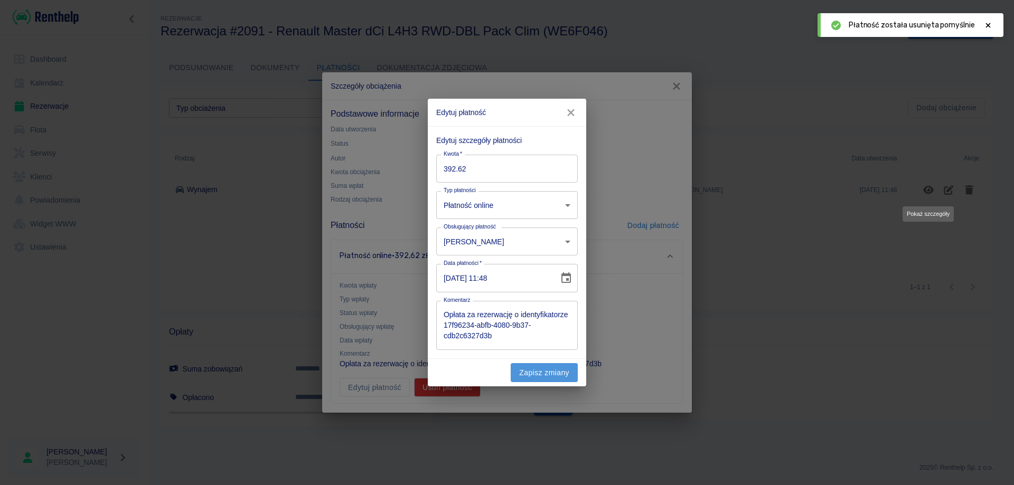
click at [547, 369] on button "Zapisz zmiany" at bounding box center [544, 373] width 67 height 20
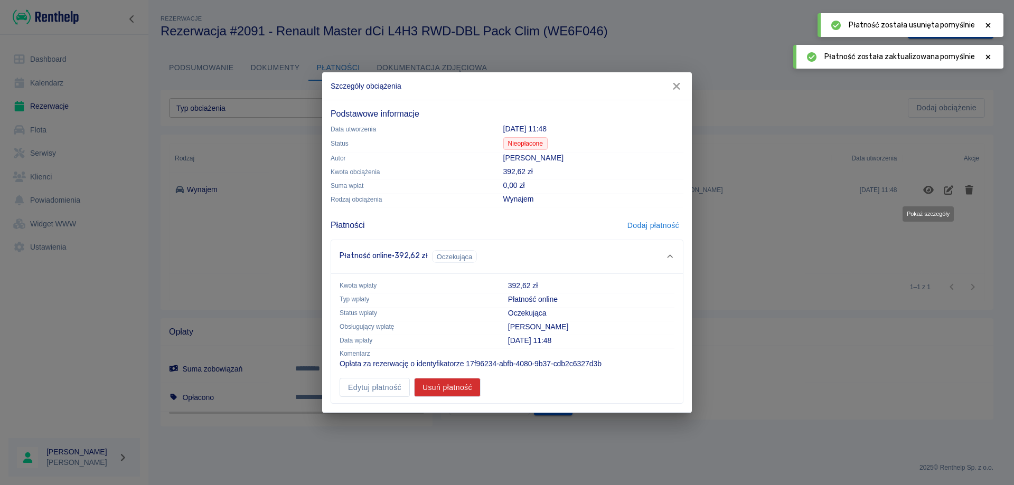
click at [674, 88] on icon "button" at bounding box center [676, 86] width 7 height 7
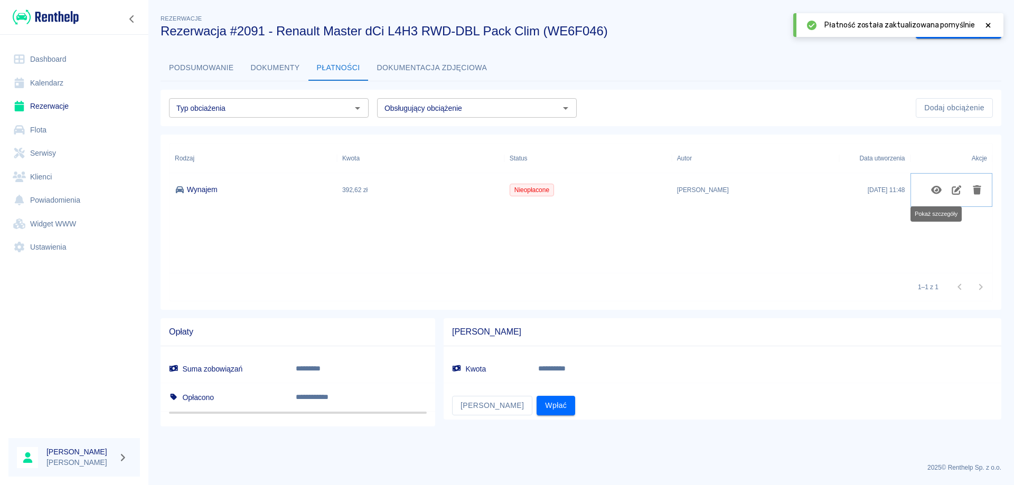
click at [939, 191] on icon "Pokaż szczegóły" at bounding box center [937, 190] width 12 height 10
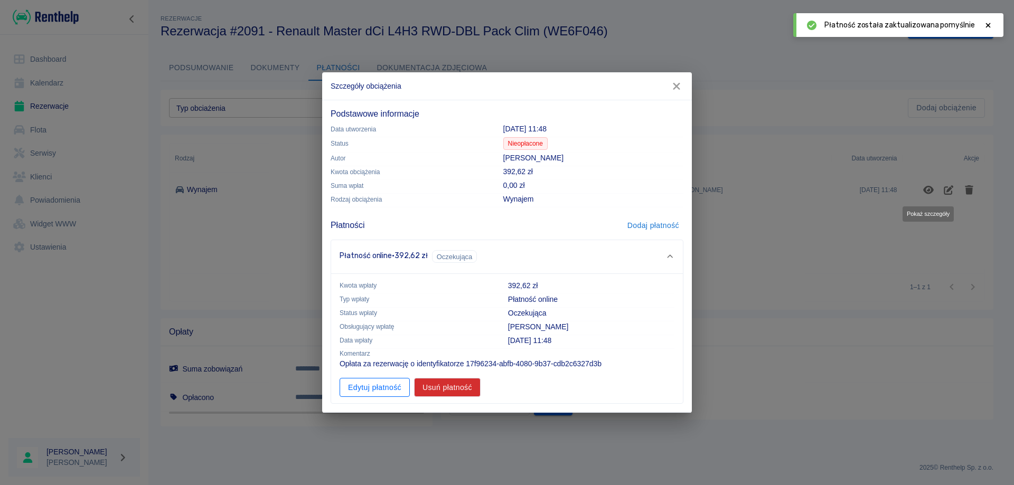
click at [378, 392] on button "Edytuj płatność" at bounding box center [375, 388] width 70 height 20
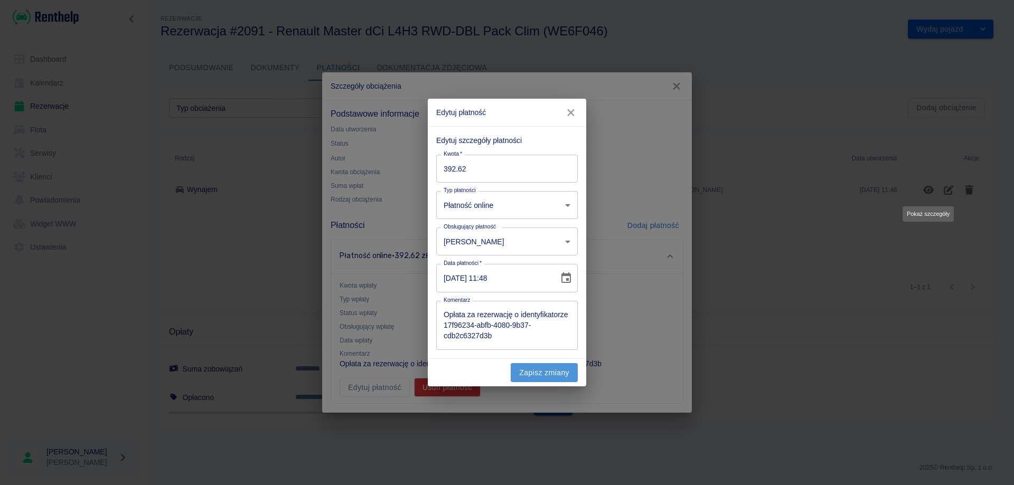
click at [540, 371] on button "Zapisz zmiany" at bounding box center [544, 373] width 67 height 20
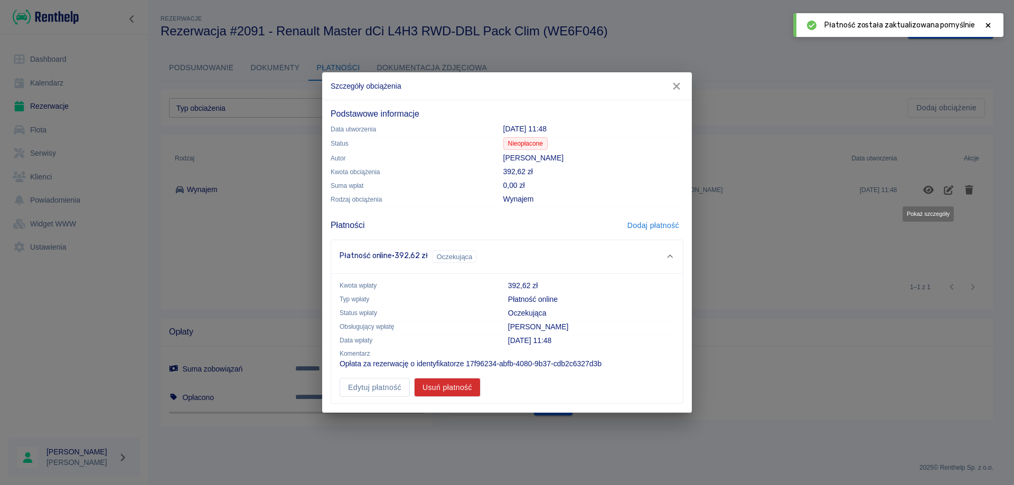
click at [672, 85] on icon "button" at bounding box center [677, 86] width 14 height 11
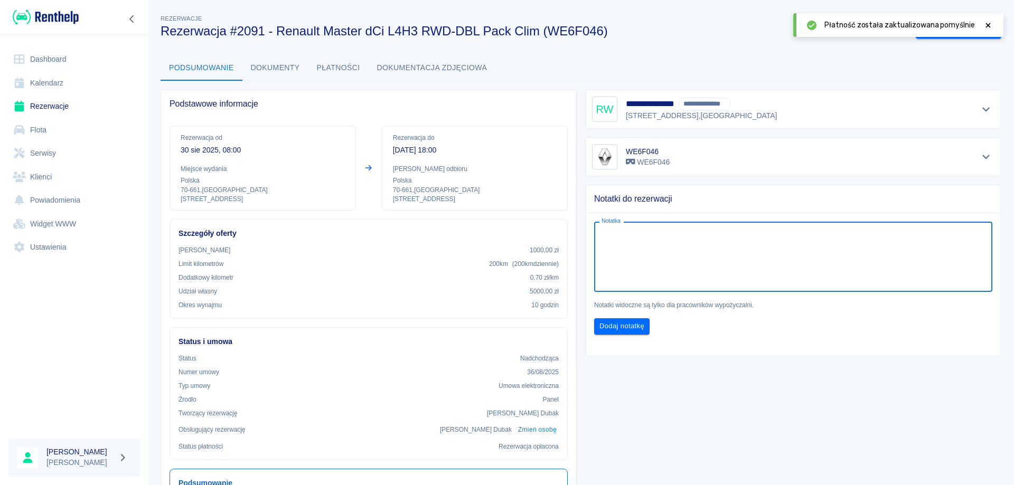
click at [679, 259] on textarea "Notatka" at bounding box center [793, 257] width 383 height 53
type textarea "oplacone blikiem"
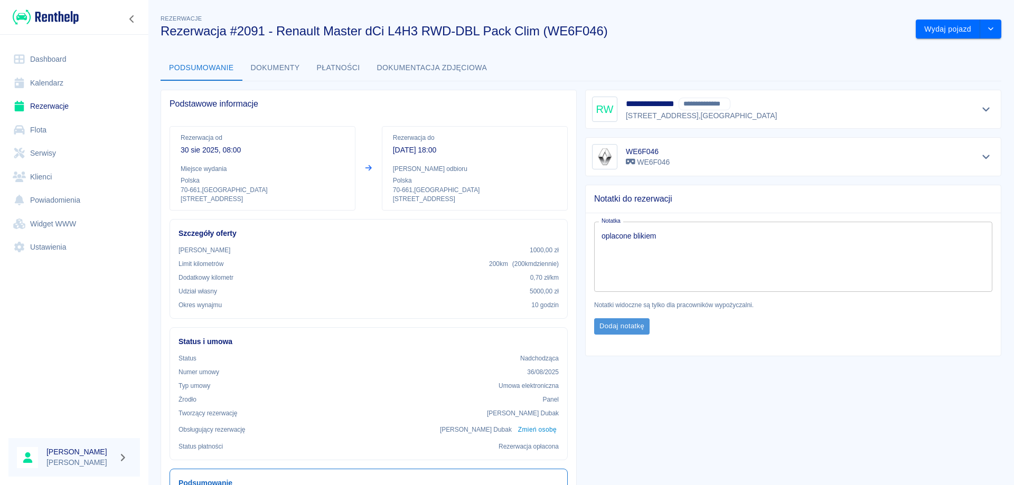
click at [604, 329] on button "Dodaj notatkę" at bounding box center [621, 326] width 55 height 16
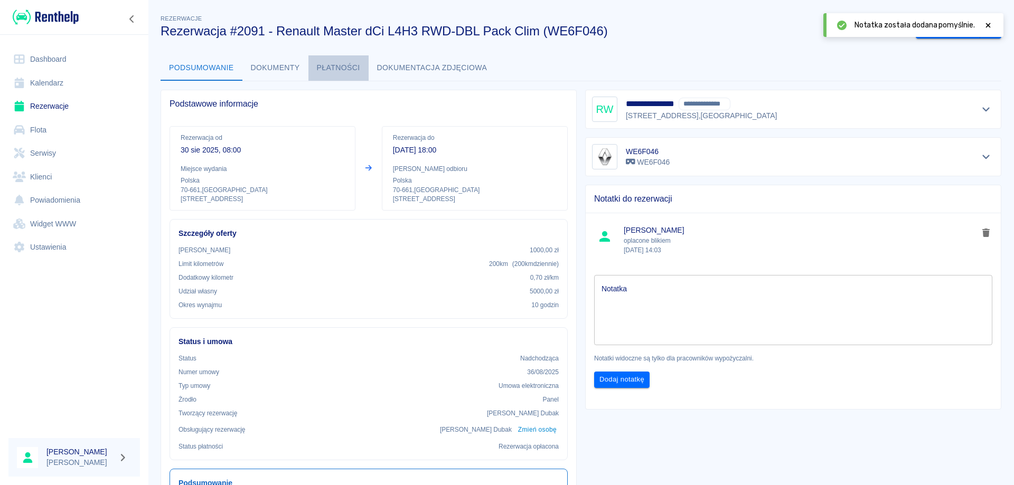
click at [324, 67] on button "Płatności" at bounding box center [338, 67] width 60 height 25
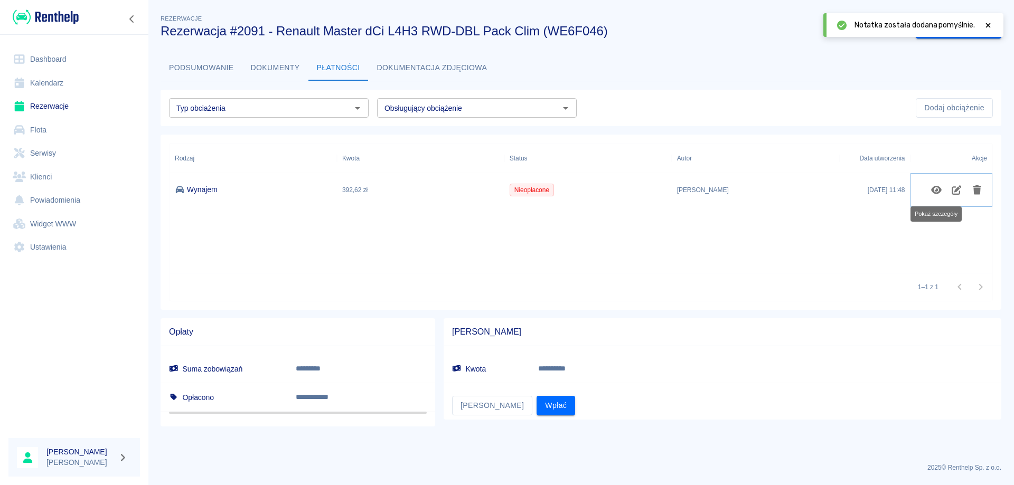
click at [936, 192] on icon "Pokaż szczegóły" at bounding box center [937, 190] width 12 height 10
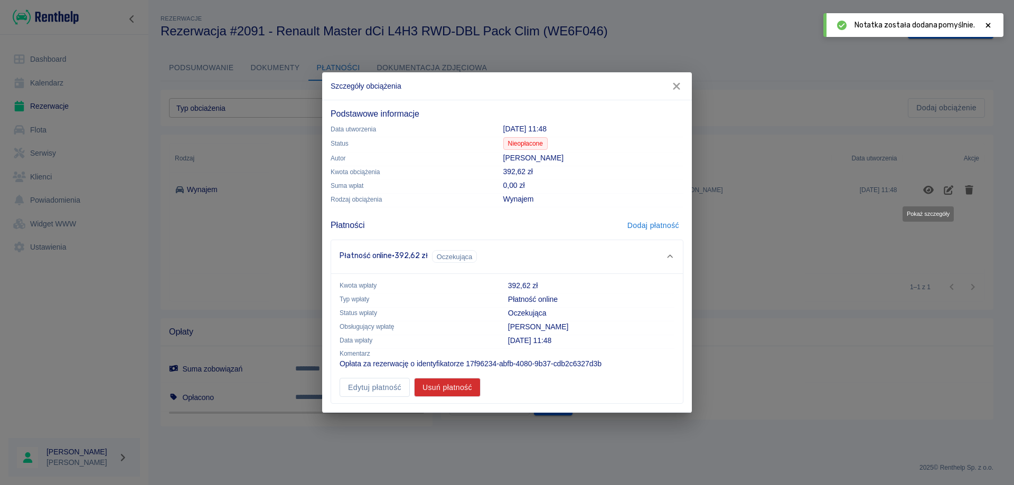
click at [458, 261] on span "Oczekująca" at bounding box center [455, 256] width 44 height 11
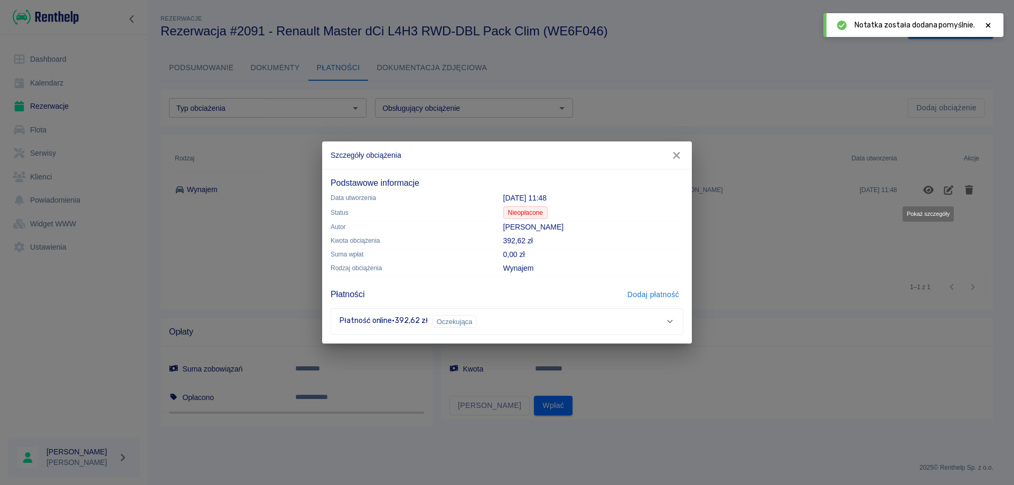
click at [455, 315] on div "Oczekująca" at bounding box center [454, 321] width 45 height 13
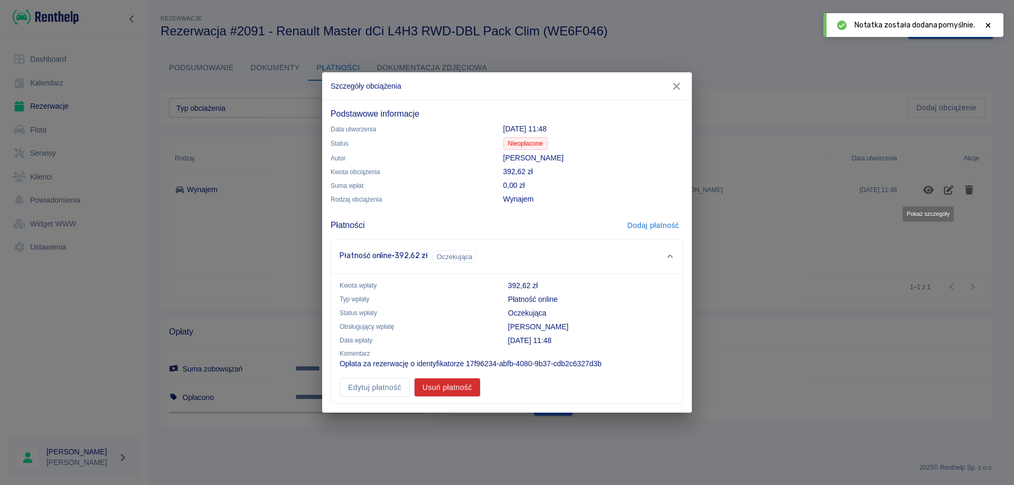
click at [673, 259] on icon at bounding box center [670, 256] width 10 height 7
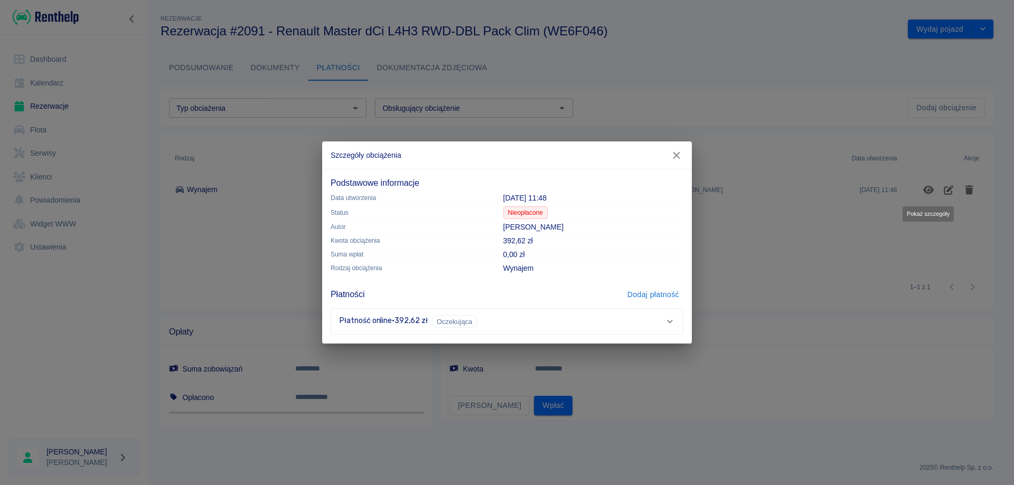
click at [584, 335] on div "Podstawowe informacje Data utworzenia [DATE] 11:48 Status Nieopłacone Autor [PE…" at bounding box center [507, 256] width 370 height 175
click at [428, 320] on div "Płatność online · 392,62 zł Oczekująca" at bounding box center [503, 321] width 326 height 13
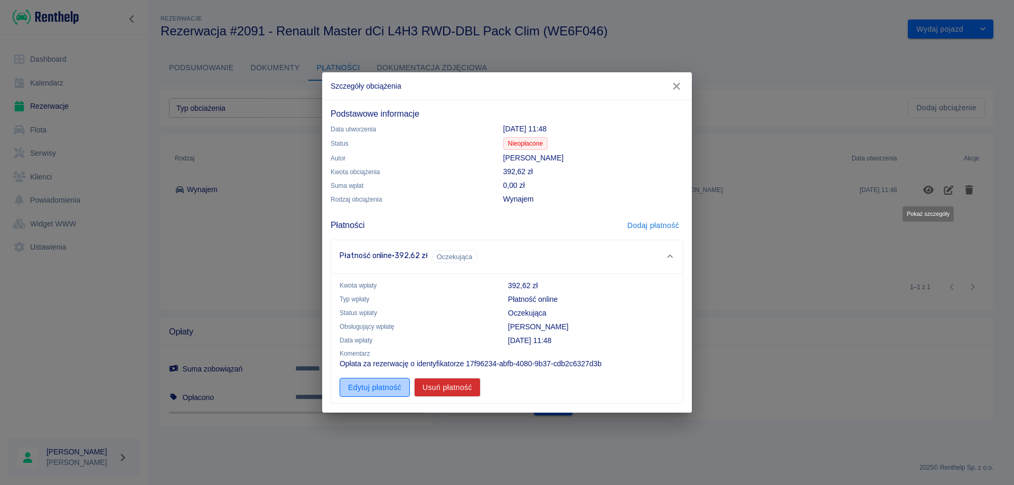
click at [385, 382] on button "Edytuj płatność" at bounding box center [375, 388] width 70 height 20
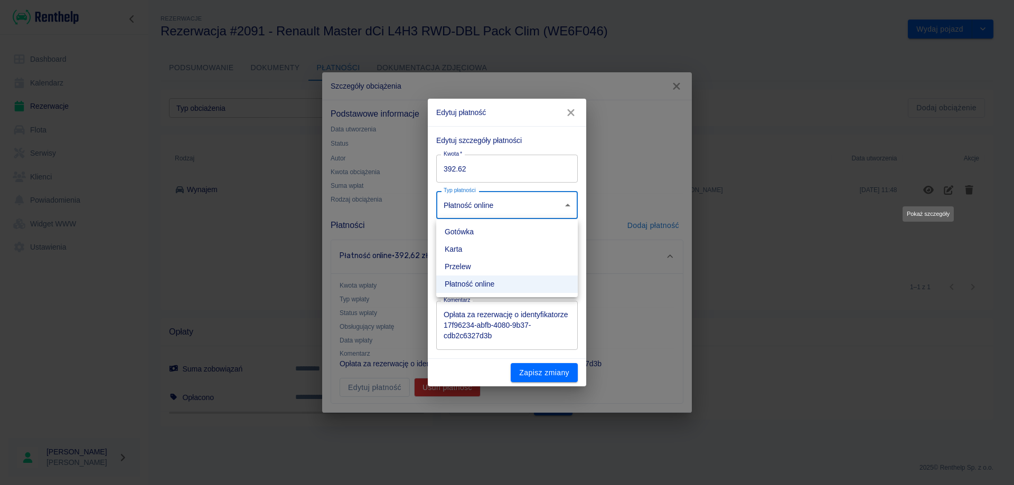
click at [537, 205] on body "**********" at bounding box center [507, 242] width 1014 height 485
click at [482, 289] on li "Płatność online" at bounding box center [507, 284] width 142 height 17
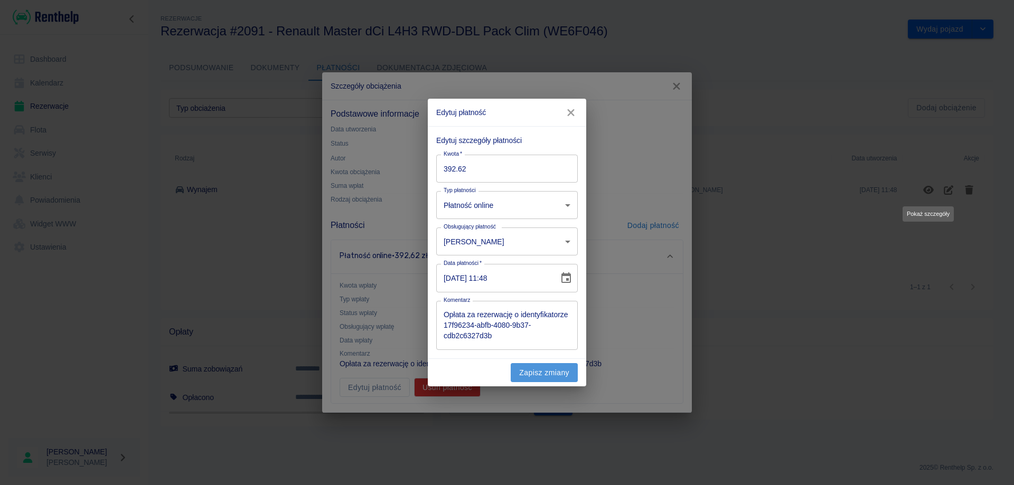
click at [545, 371] on button "Zapisz zmiany" at bounding box center [544, 373] width 67 height 20
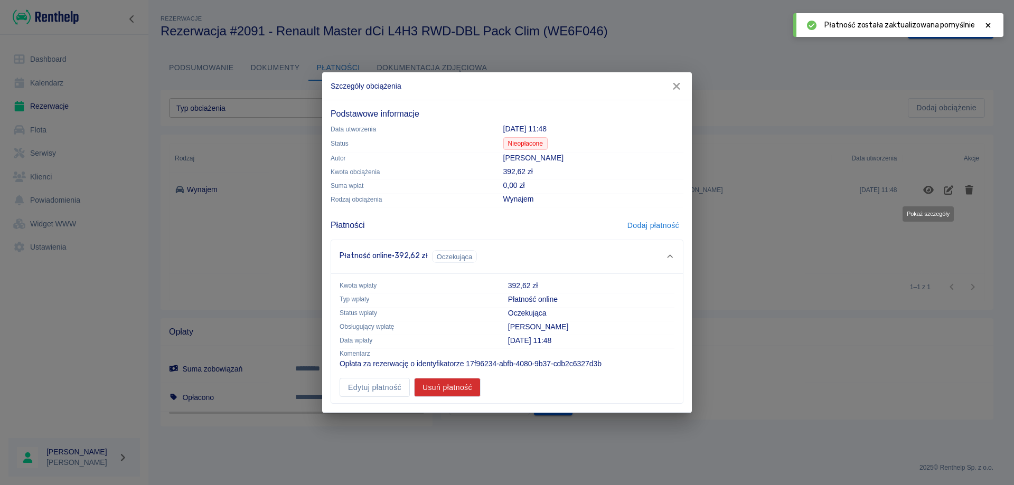
click at [676, 86] on icon "button" at bounding box center [676, 86] width 7 height 7
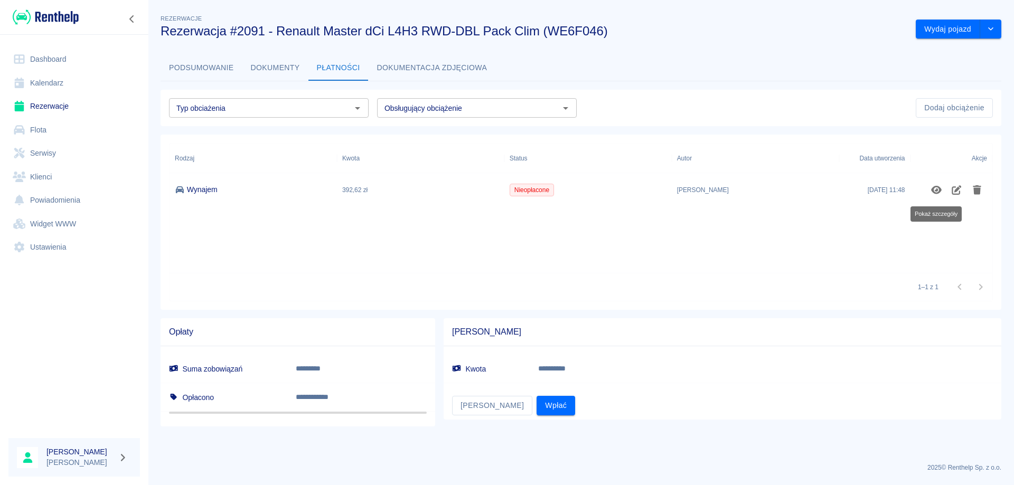
click at [51, 58] on link "Dashboard" at bounding box center [74, 60] width 132 height 24
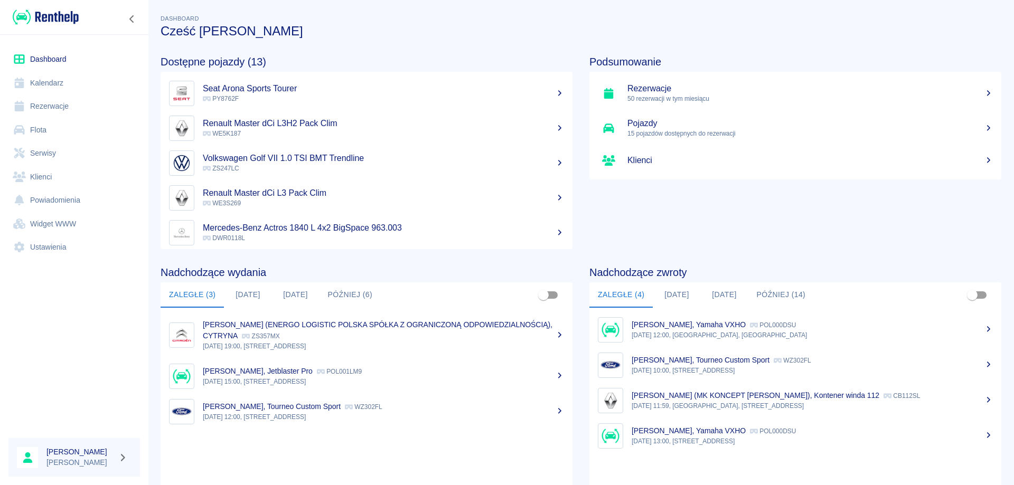
click at [246, 291] on button "[DATE]" at bounding box center [248, 295] width 48 height 25
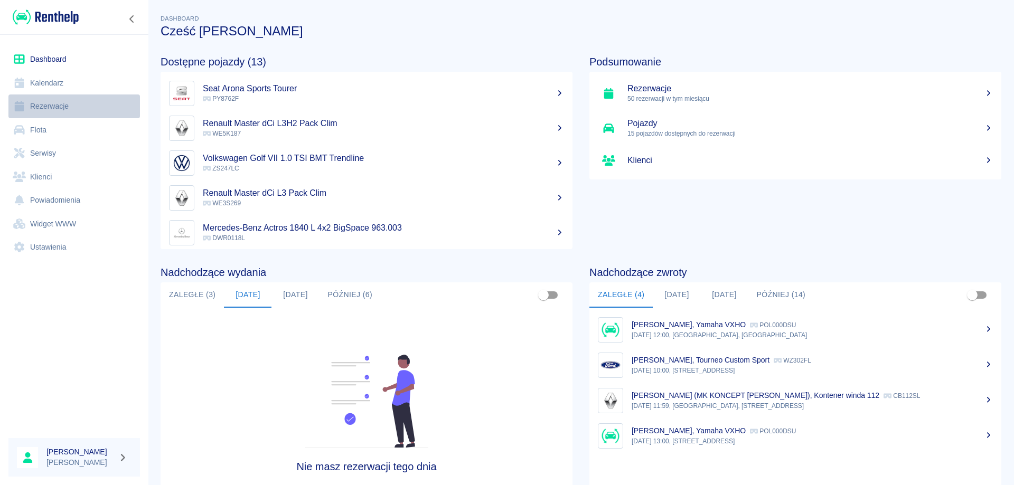
click at [57, 108] on link "Rezerwacje" at bounding box center [74, 107] width 132 height 24
